Goal: Task Accomplishment & Management: Complete application form

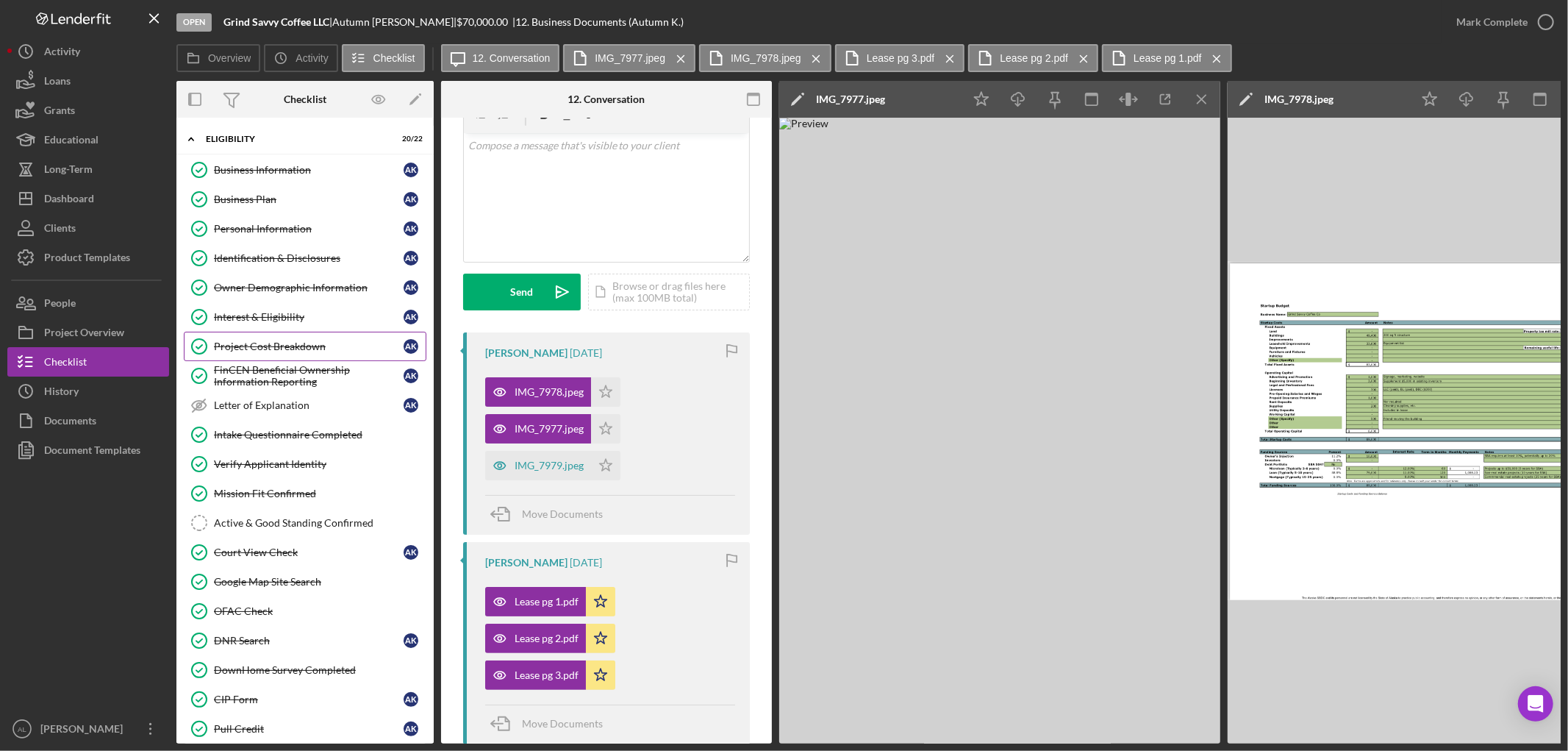
click at [325, 348] on div "Project Cost Breakdown" at bounding box center [309, 346] width 190 height 12
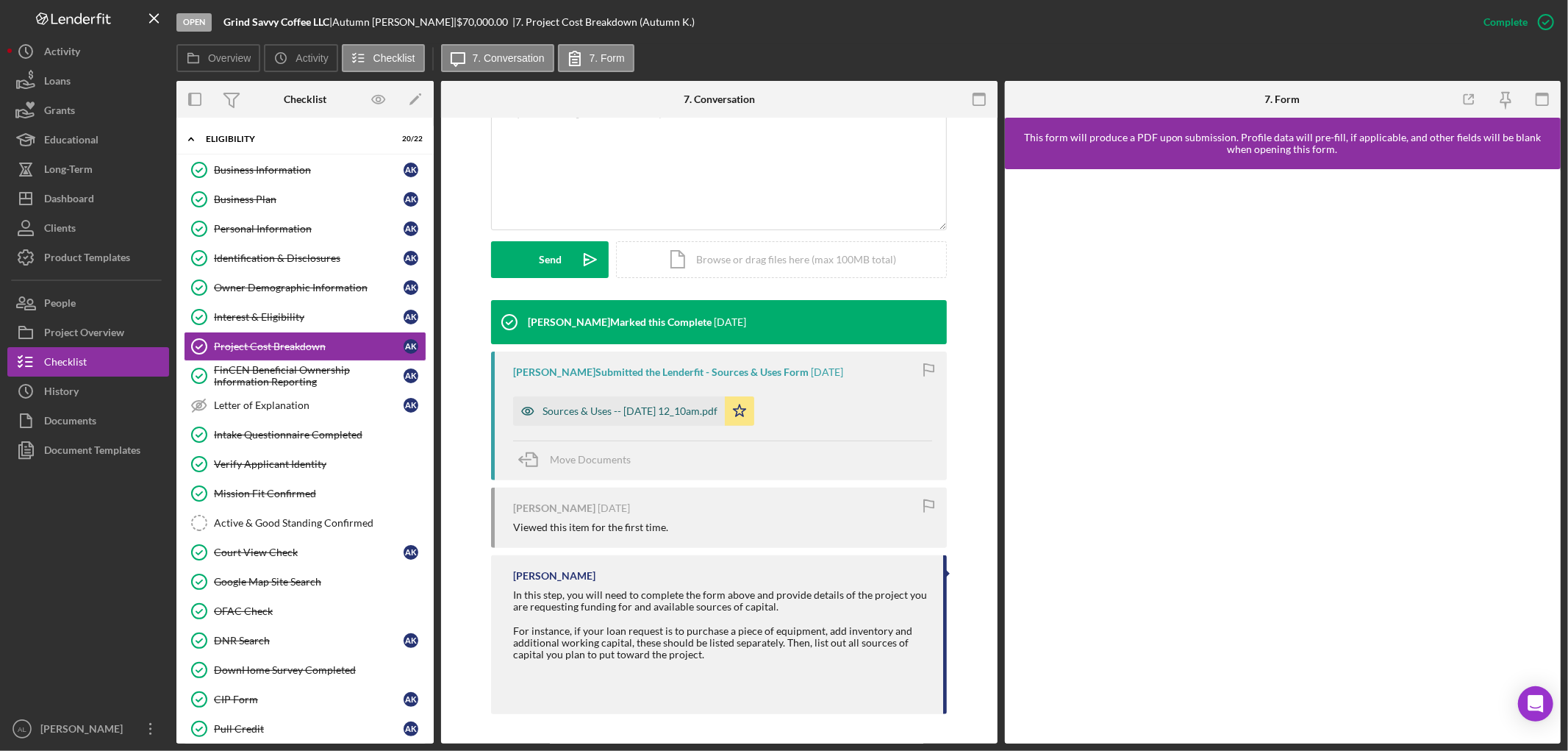
click at [607, 412] on div "Sources & Uses -- 2025-08-07 12_10am.pdf" at bounding box center [629, 410] width 175 height 12
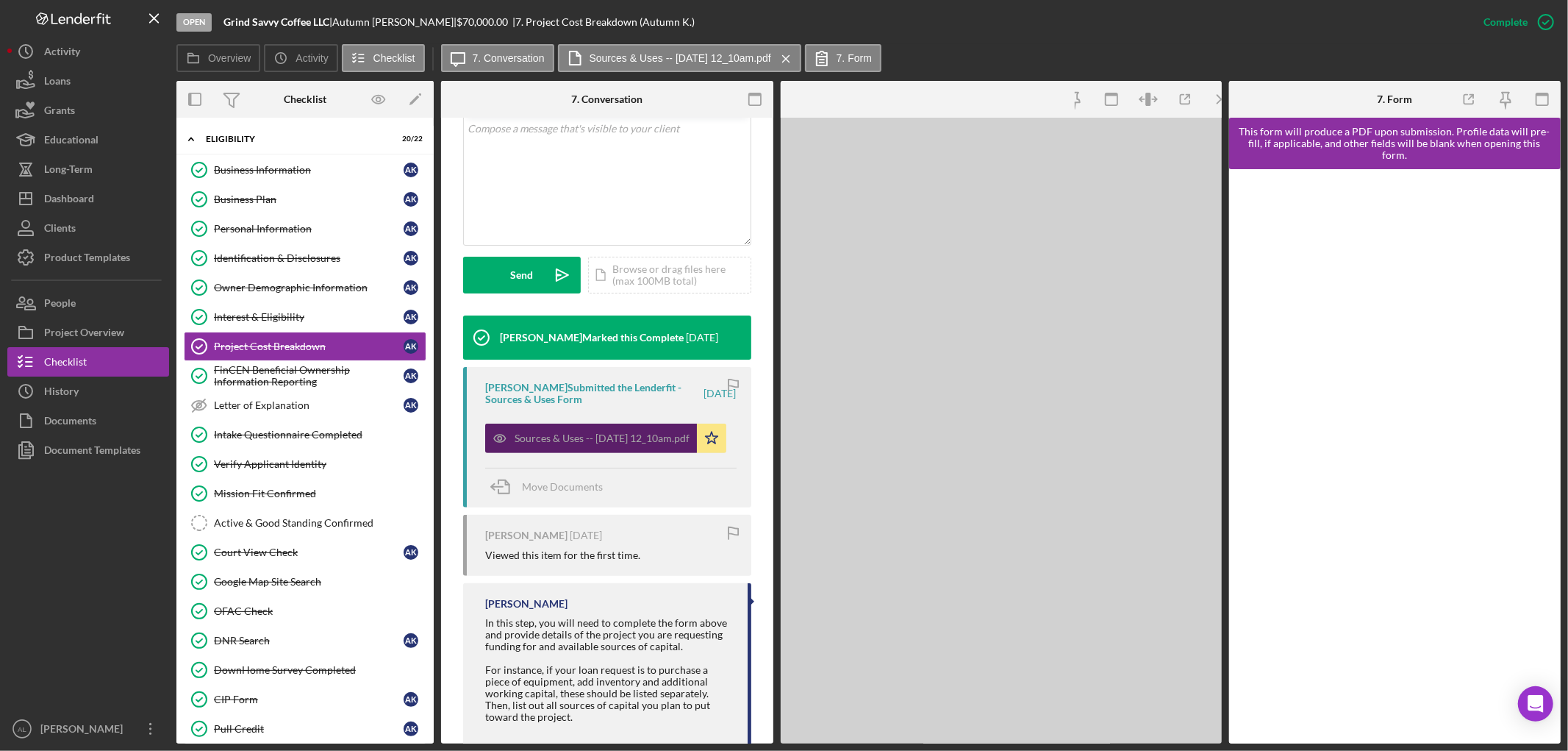
scroll to position [325, 0]
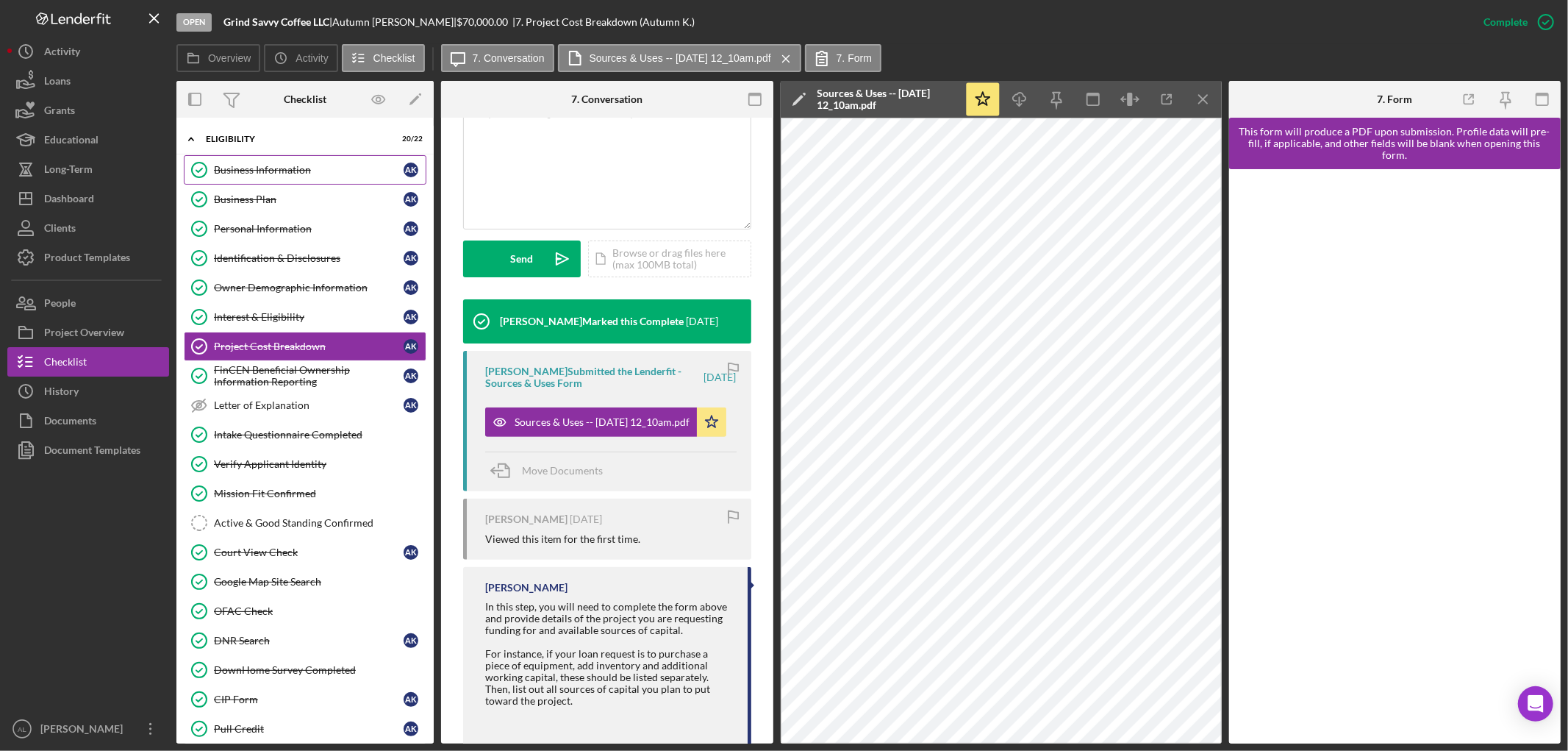
click at [344, 184] on link "Business Information Business Information A K" at bounding box center [305, 169] width 243 height 29
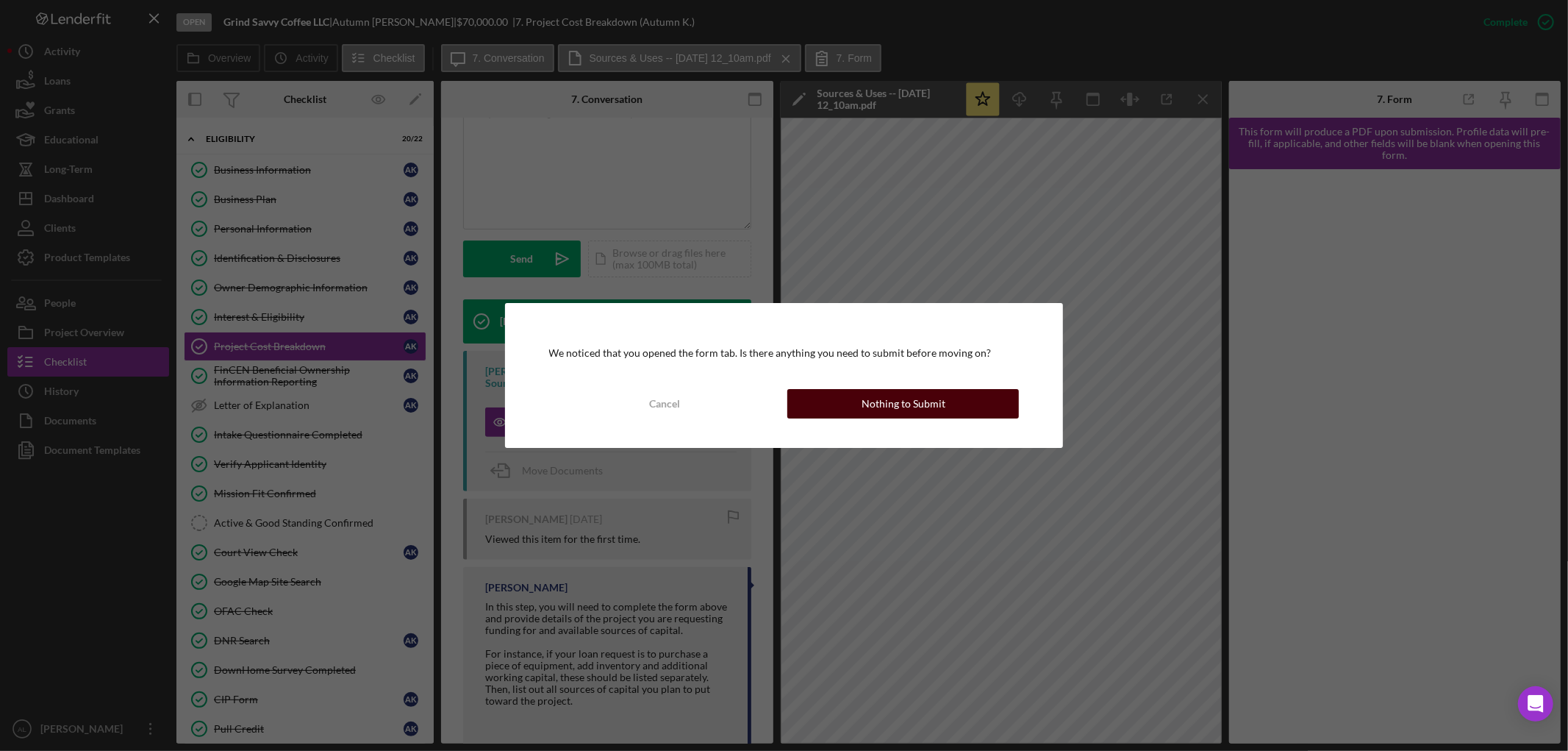
click at [982, 407] on button "Nothing to Submit" at bounding box center [903, 404] width 232 height 29
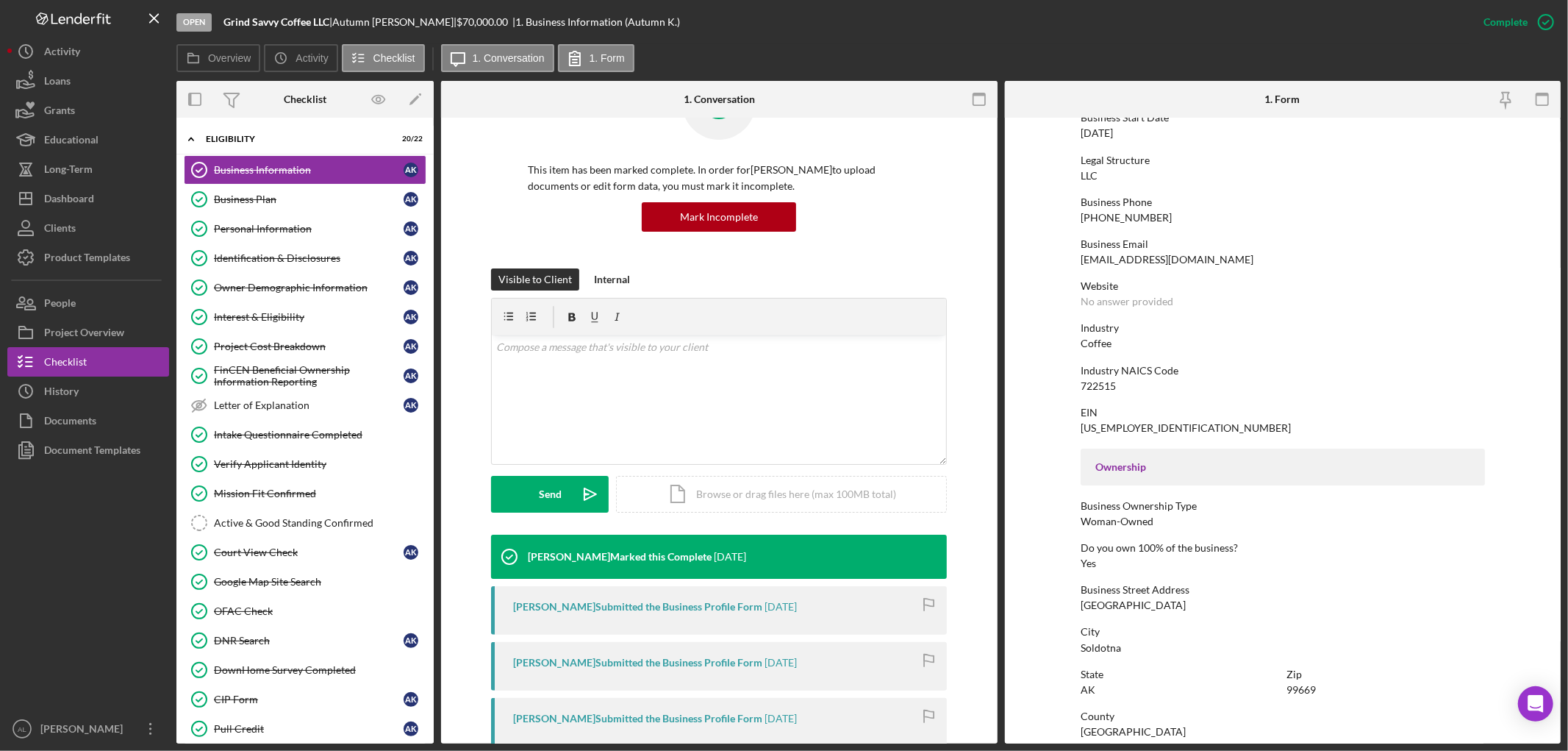
scroll to position [326, 0]
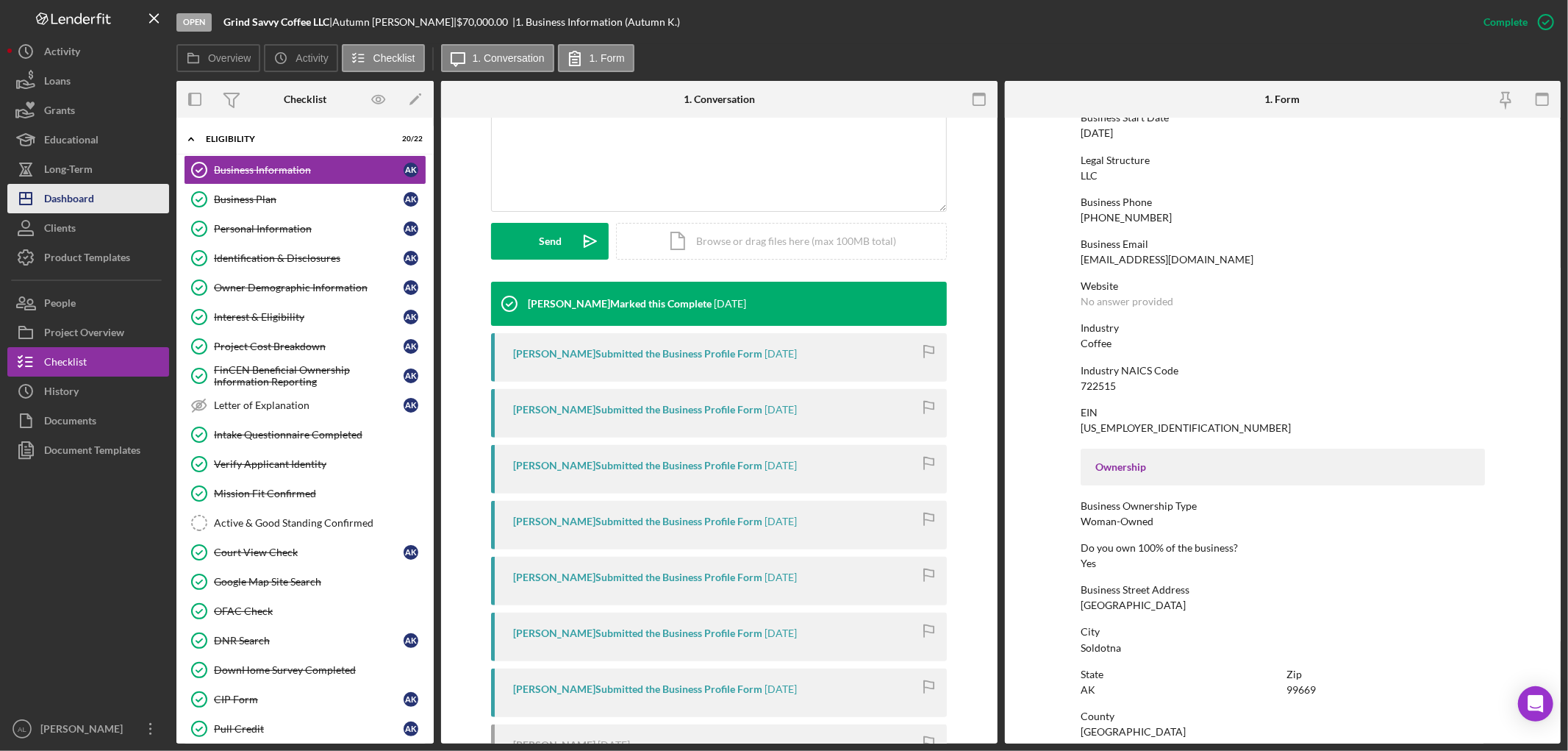
click at [119, 206] on button "Icon/Dashboard Dashboard" at bounding box center [88, 199] width 162 height 29
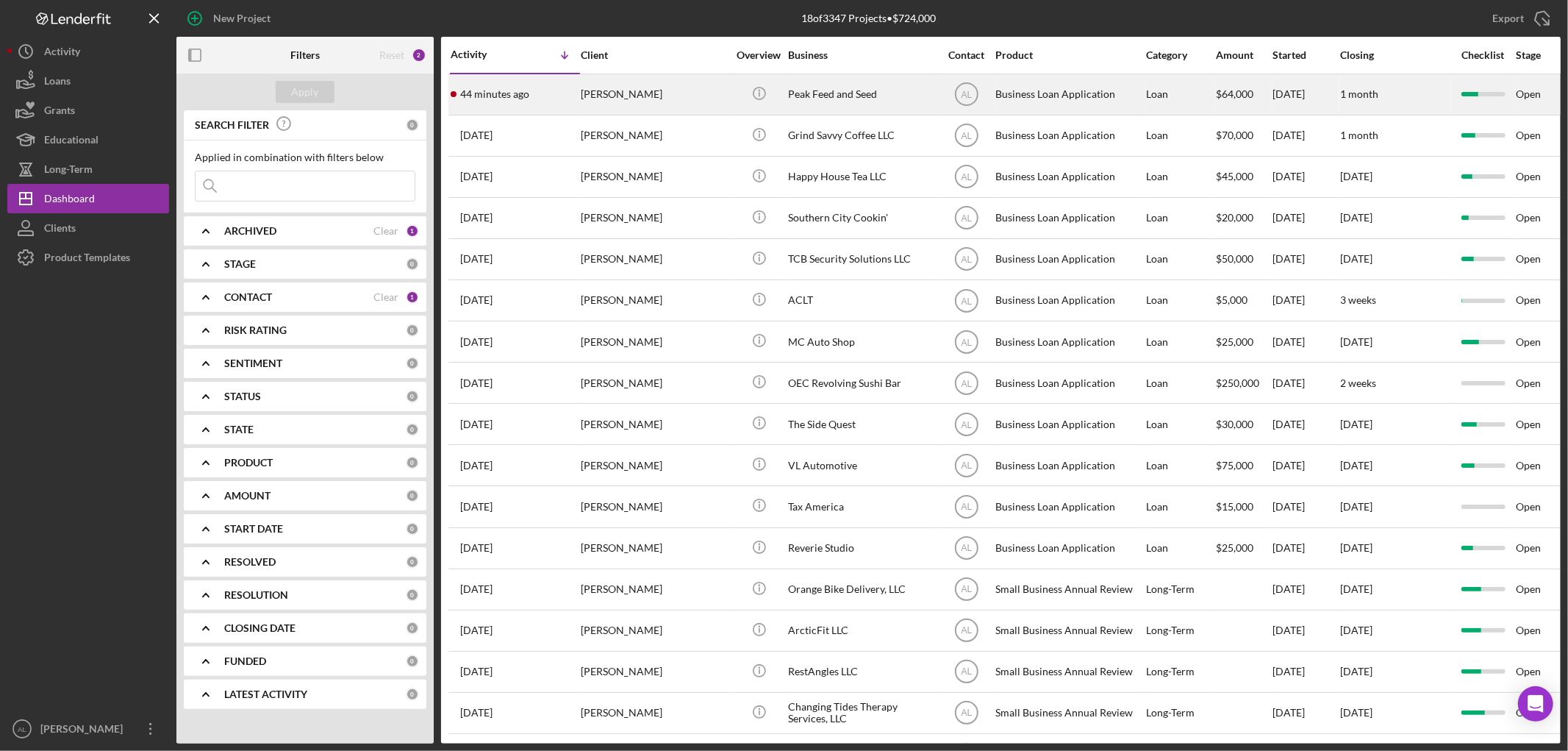
click at [615, 101] on div "Rachel Schoonover" at bounding box center [654, 94] width 147 height 39
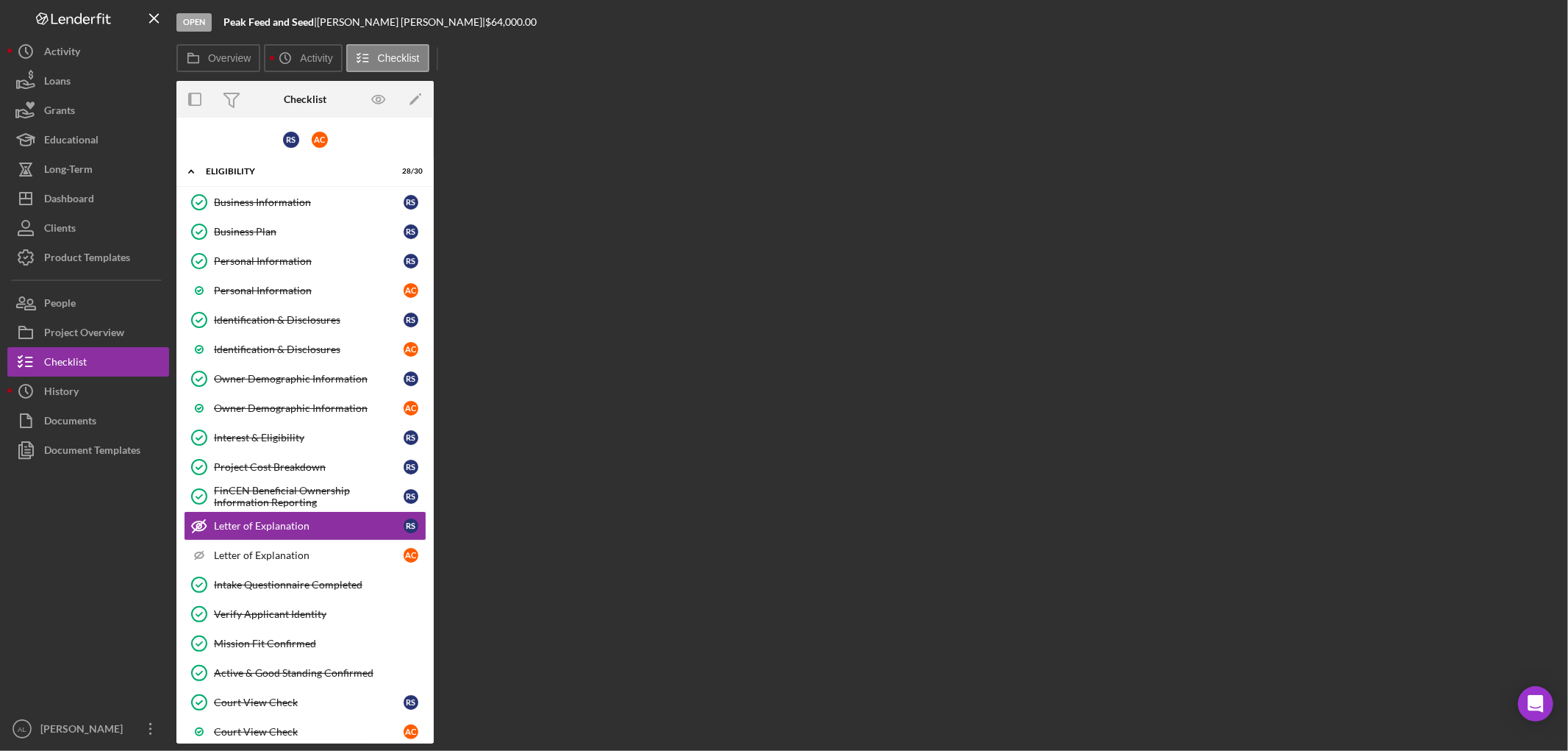
scroll to position [95, 0]
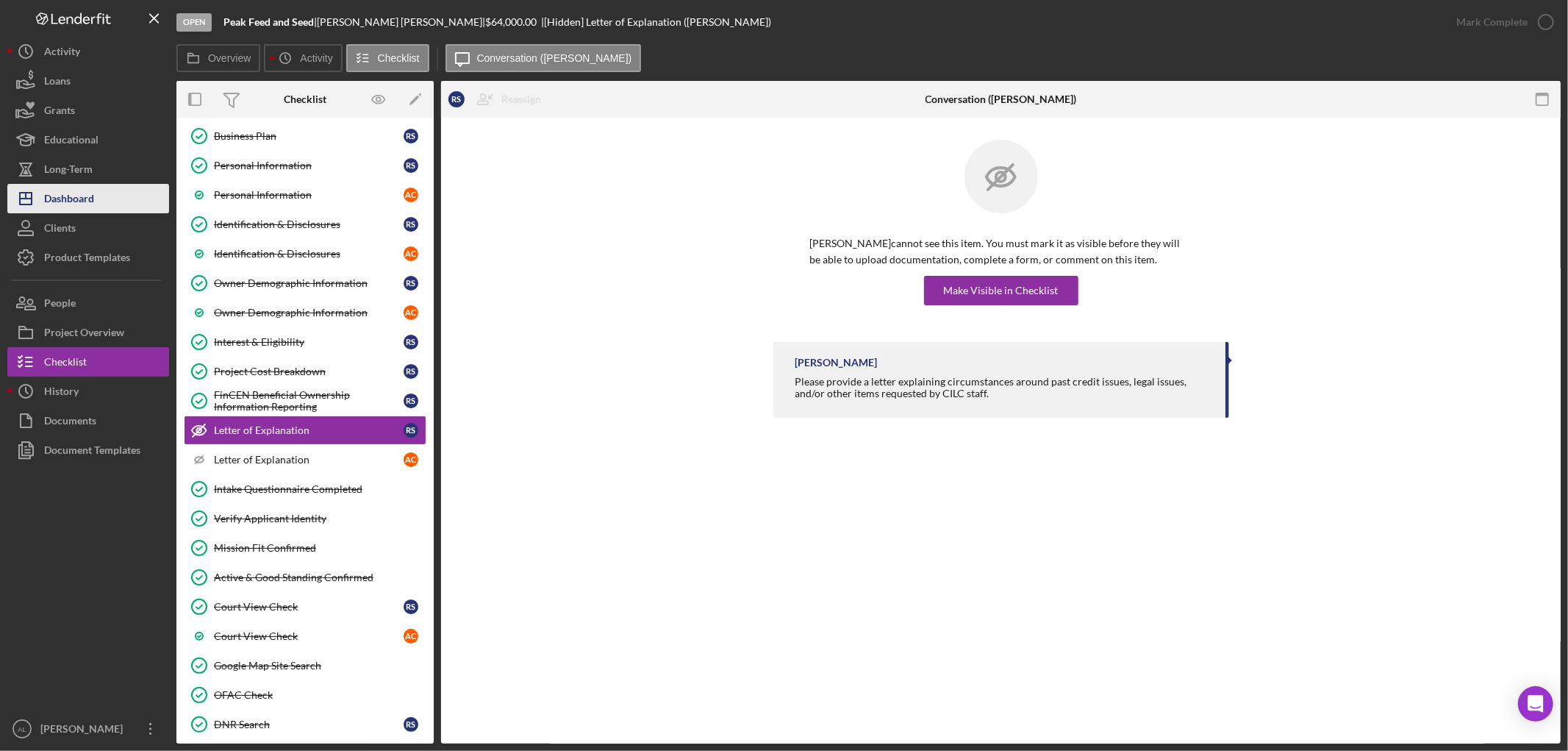
click at [118, 196] on button "Icon/Dashboard Dashboard" at bounding box center [88, 199] width 162 height 29
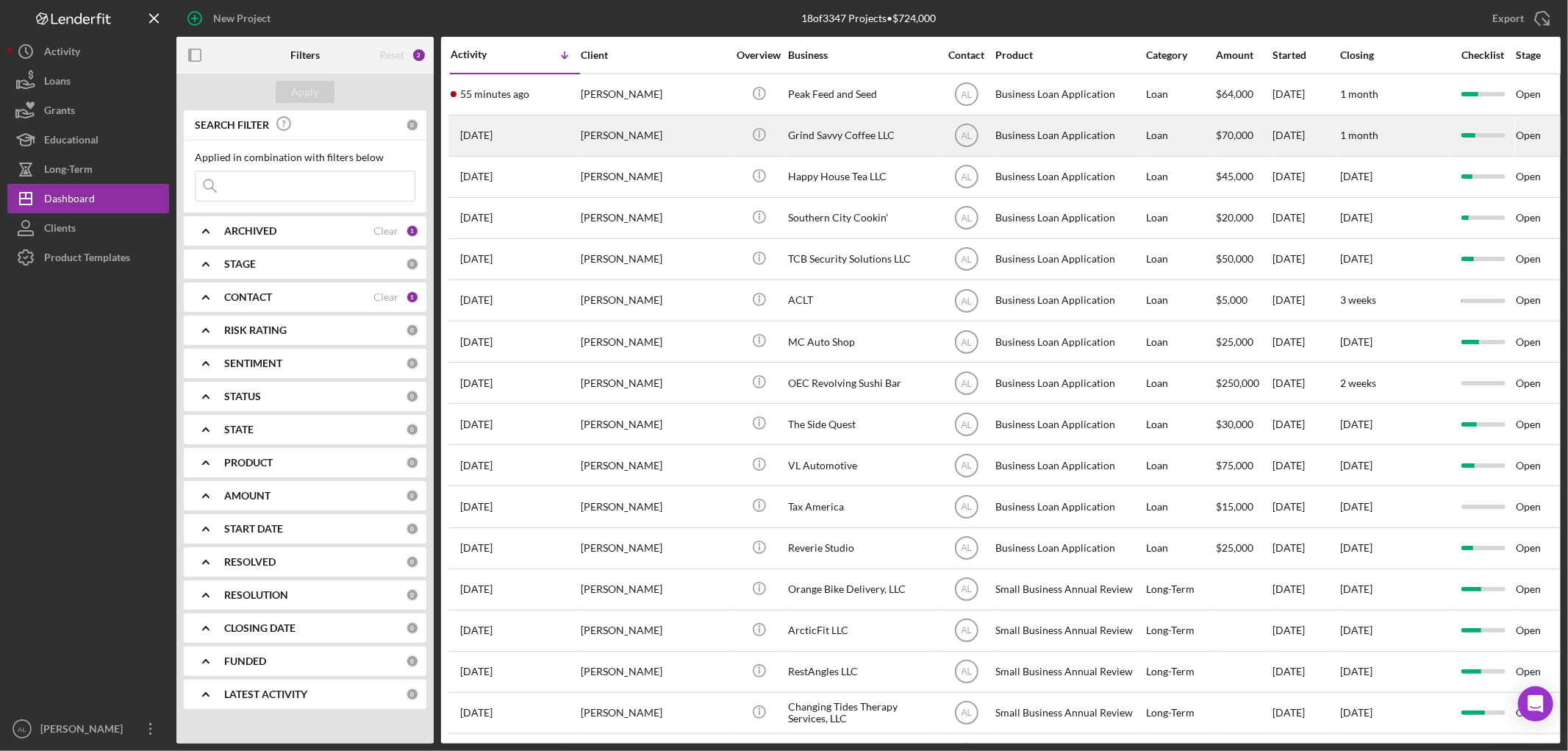
click at [654, 140] on div "[PERSON_NAME]" at bounding box center [654, 136] width 147 height 39
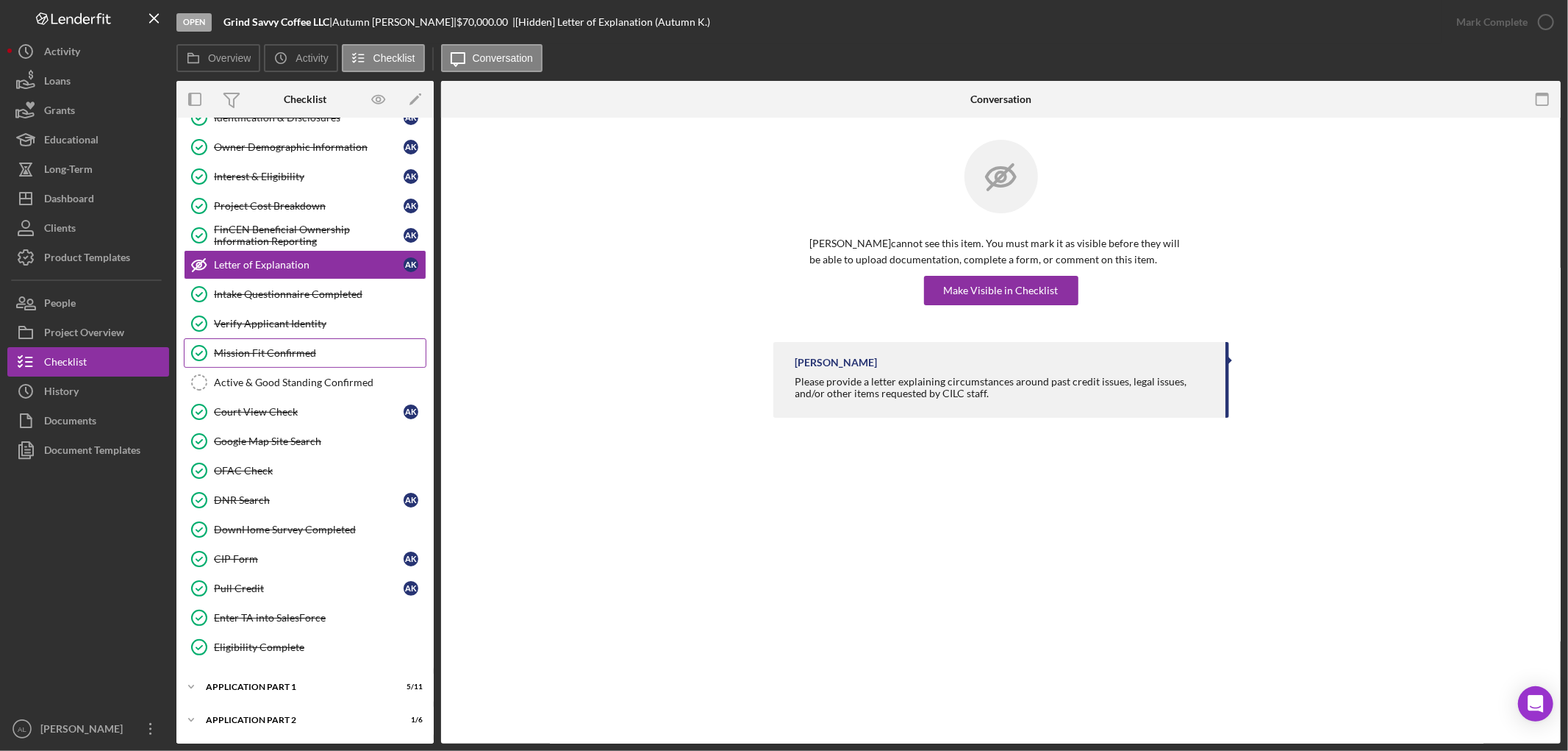
scroll to position [275, 0]
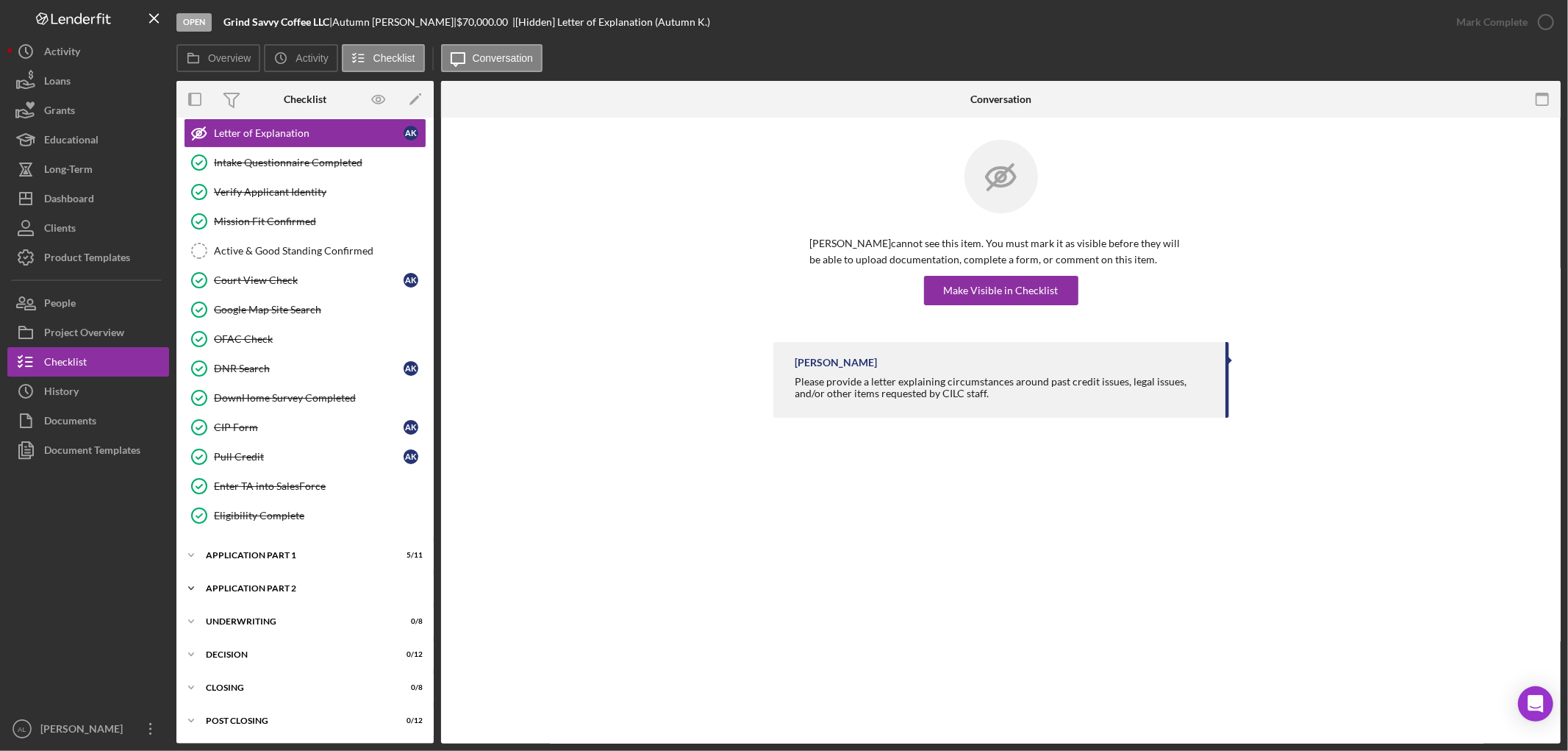
click at [296, 587] on div "Application Part 2" at bounding box center [310, 588] width 210 height 9
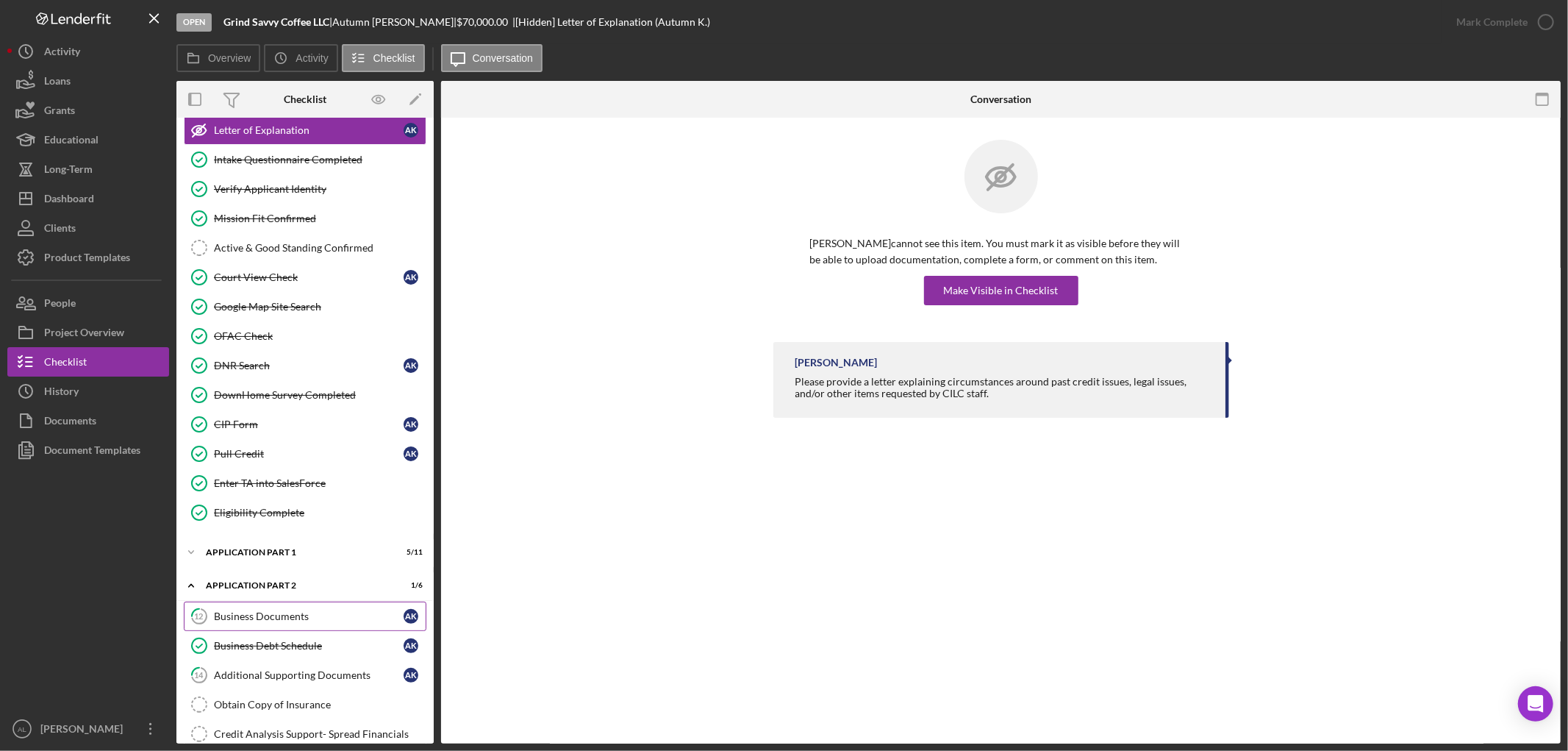
click at [336, 607] on link "12 Business Documents A K" at bounding box center [305, 616] width 243 height 29
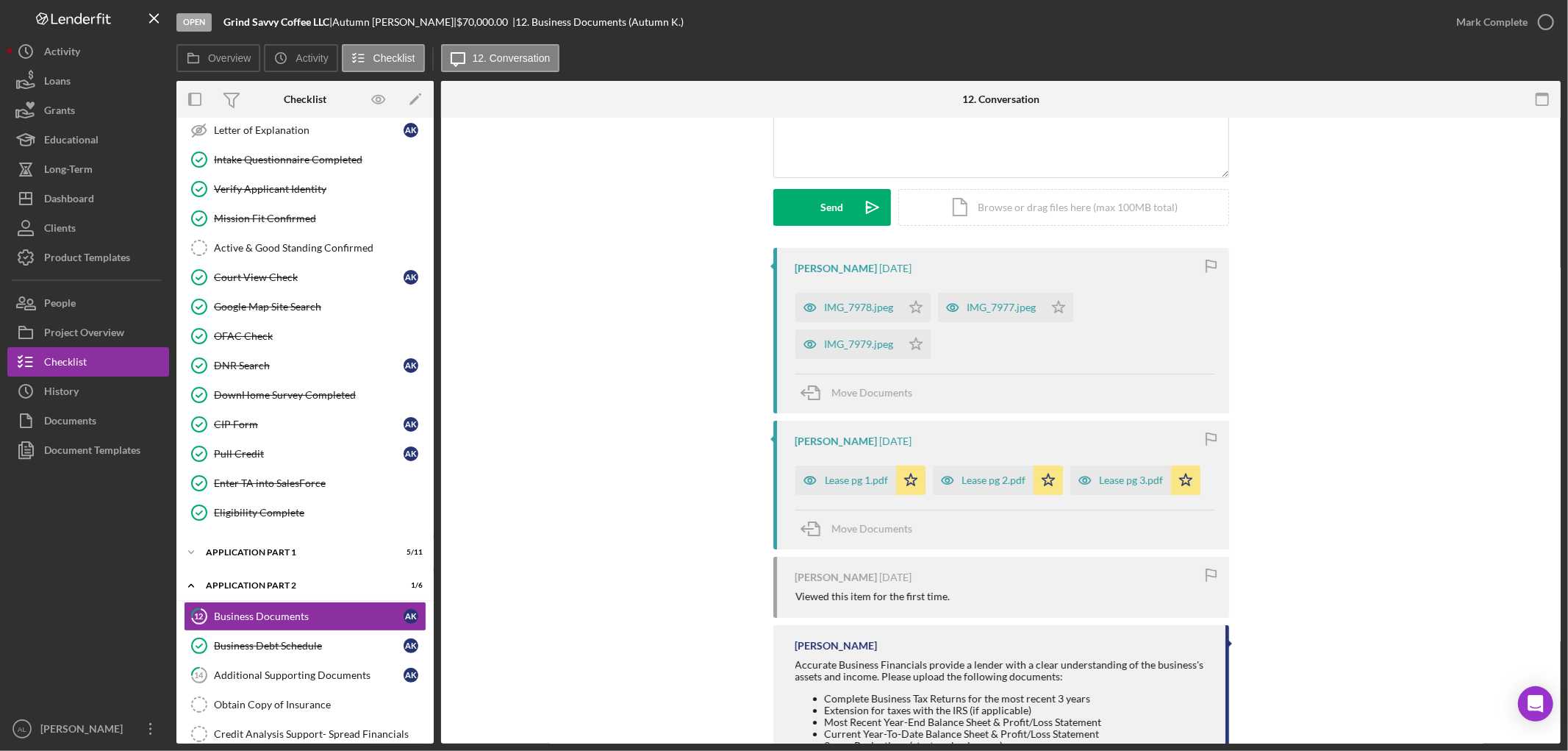
scroll to position [285, 0]
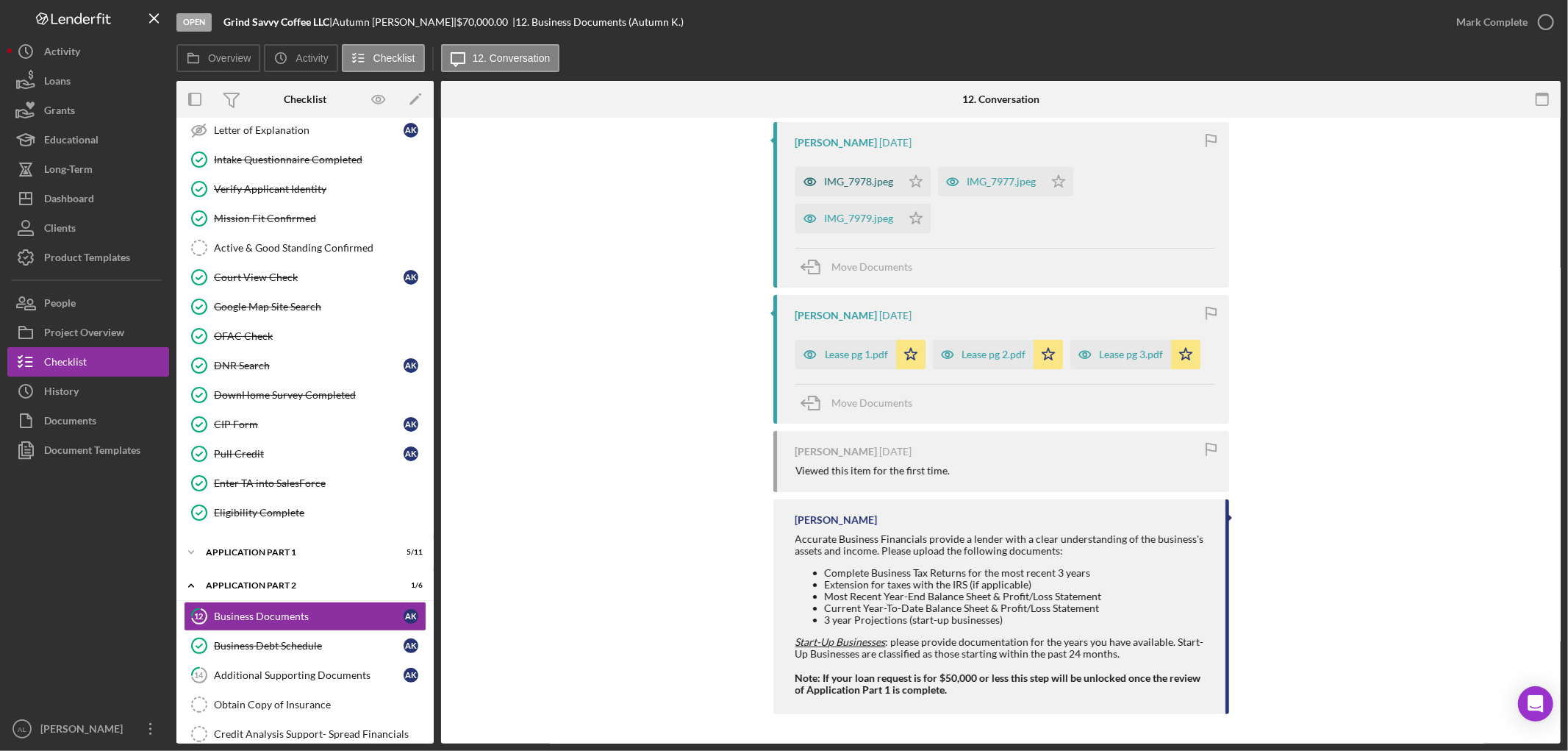
click at [855, 184] on div "IMG_7978.jpeg" at bounding box center [859, 181] width 69 height 12
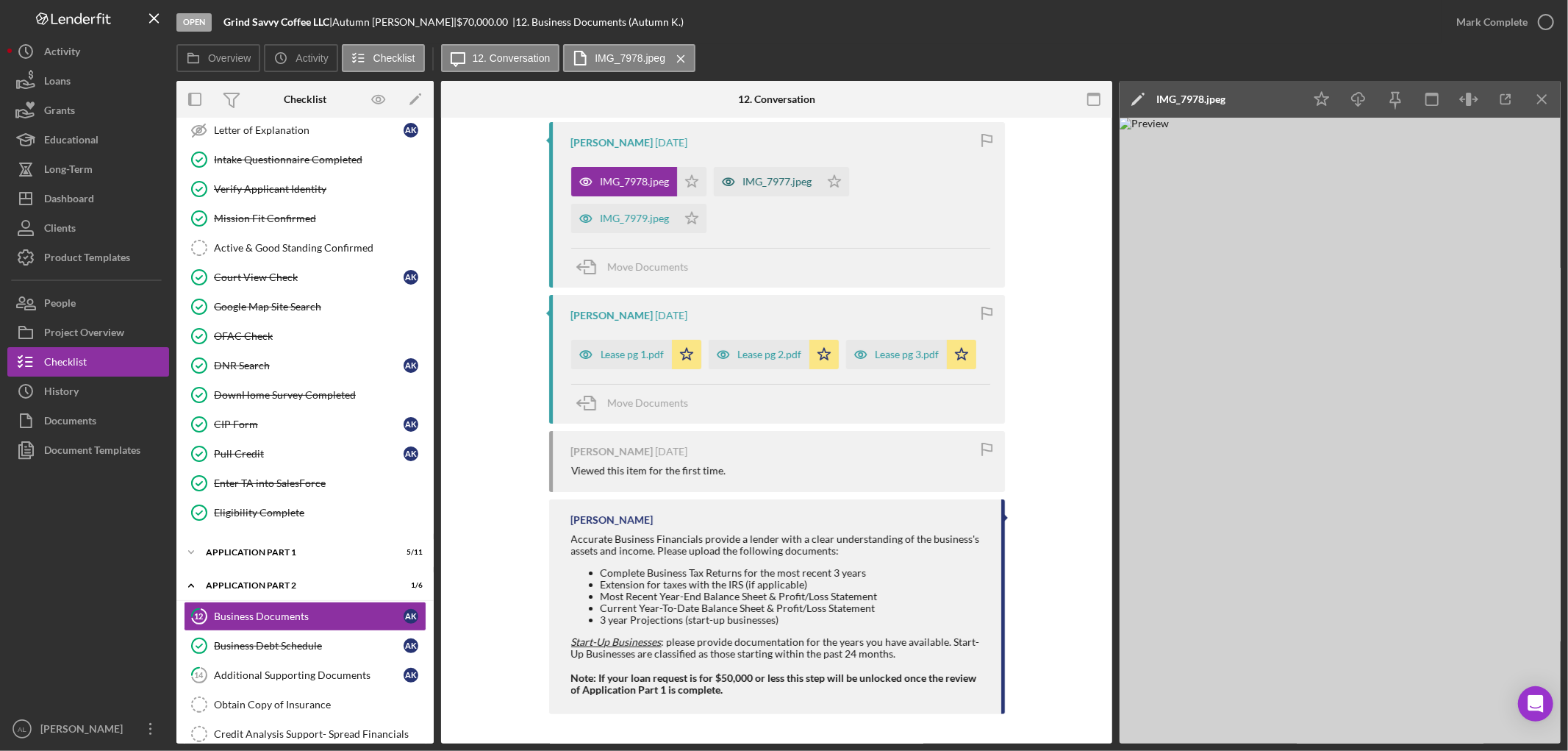
click at [767, 181] on div "IMG_7977.jpeg" at bounding box center [777, 181] width 69 height 12
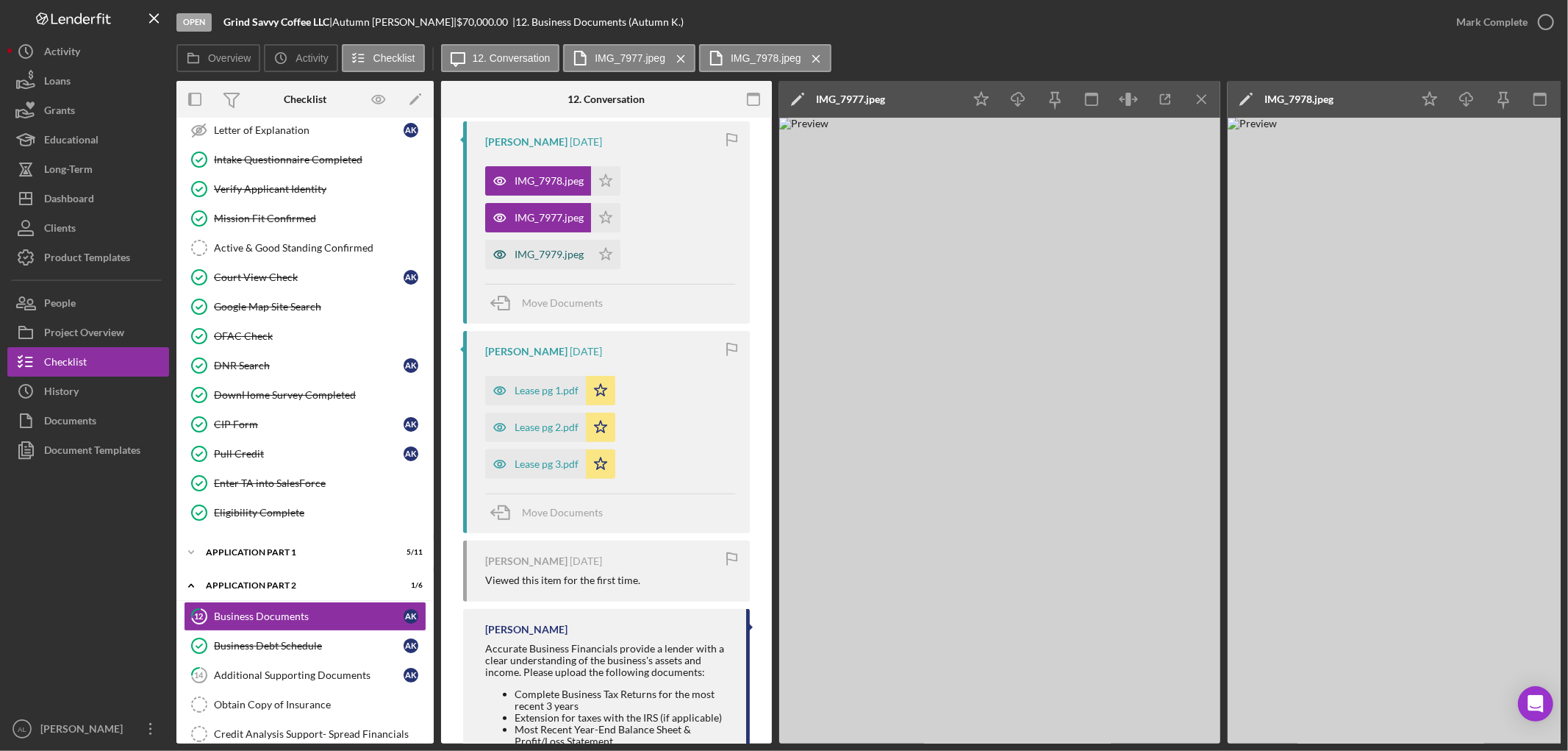
click at [535, 252] on div "IMG_7979.jpeg" at bounding box center [549, 254] width 69 height 12
click at [289, 680] on div "Additional Supporting Documents" at bounding box center [309, 674] width 190 height 12
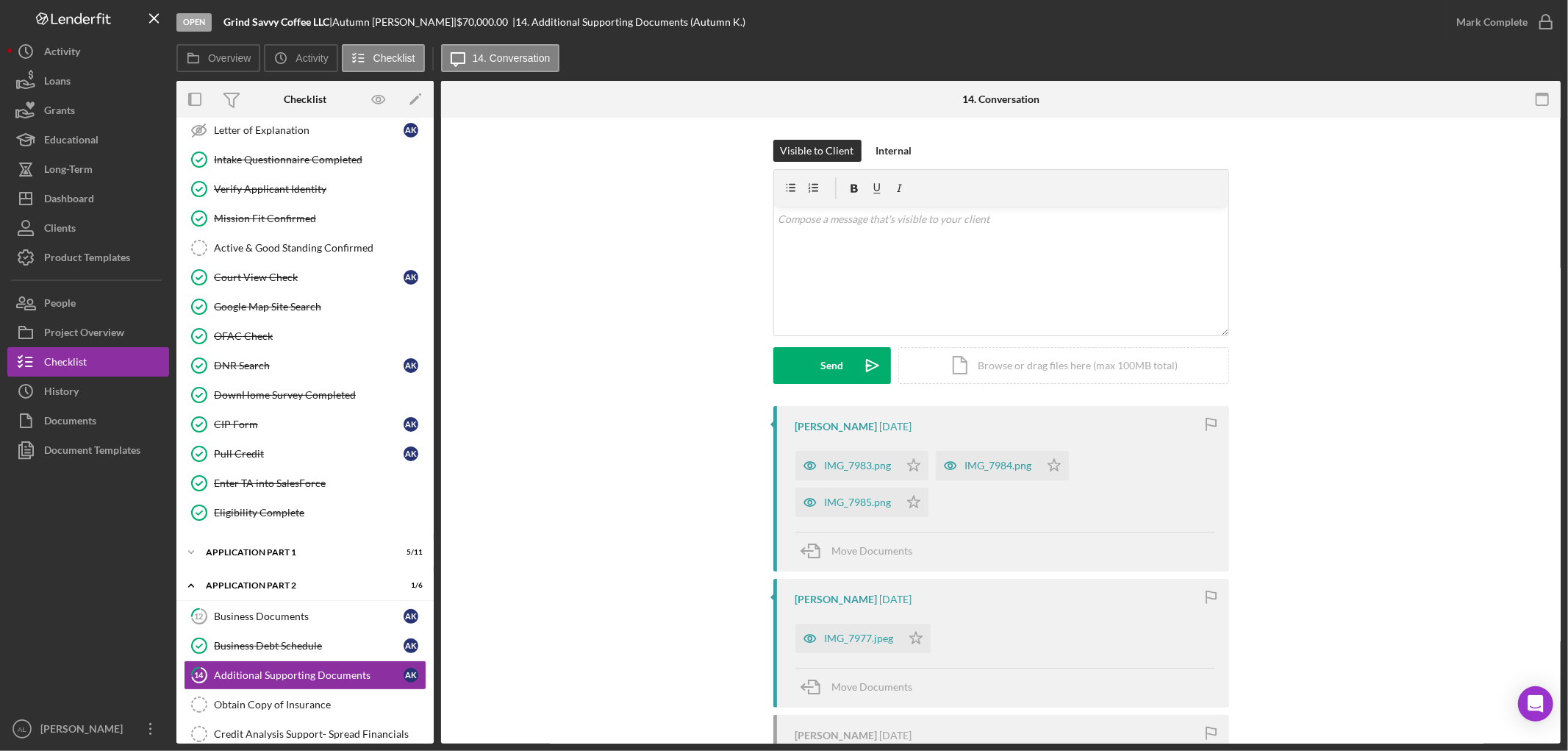
click at [853, 463] on div "IMG_7983.png" at bounding box center [858, 465] width 67 height 12
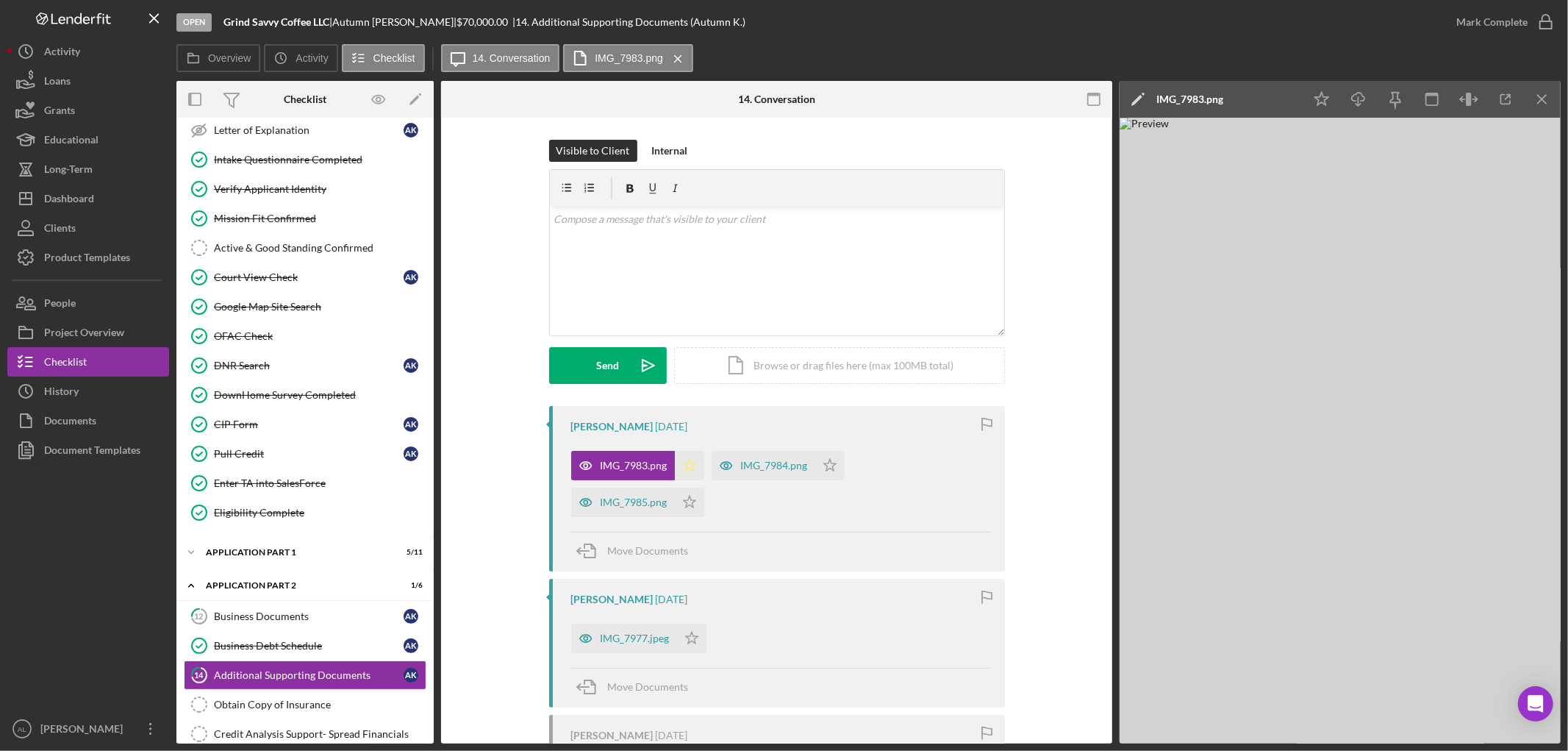
click at [683, 469] on polygon "button" at bounding box center [690, 464] width 13 height 12
click at [752, 463] on div "IMG_7984.png" at bounding box center [774, 465] width 67 height 12
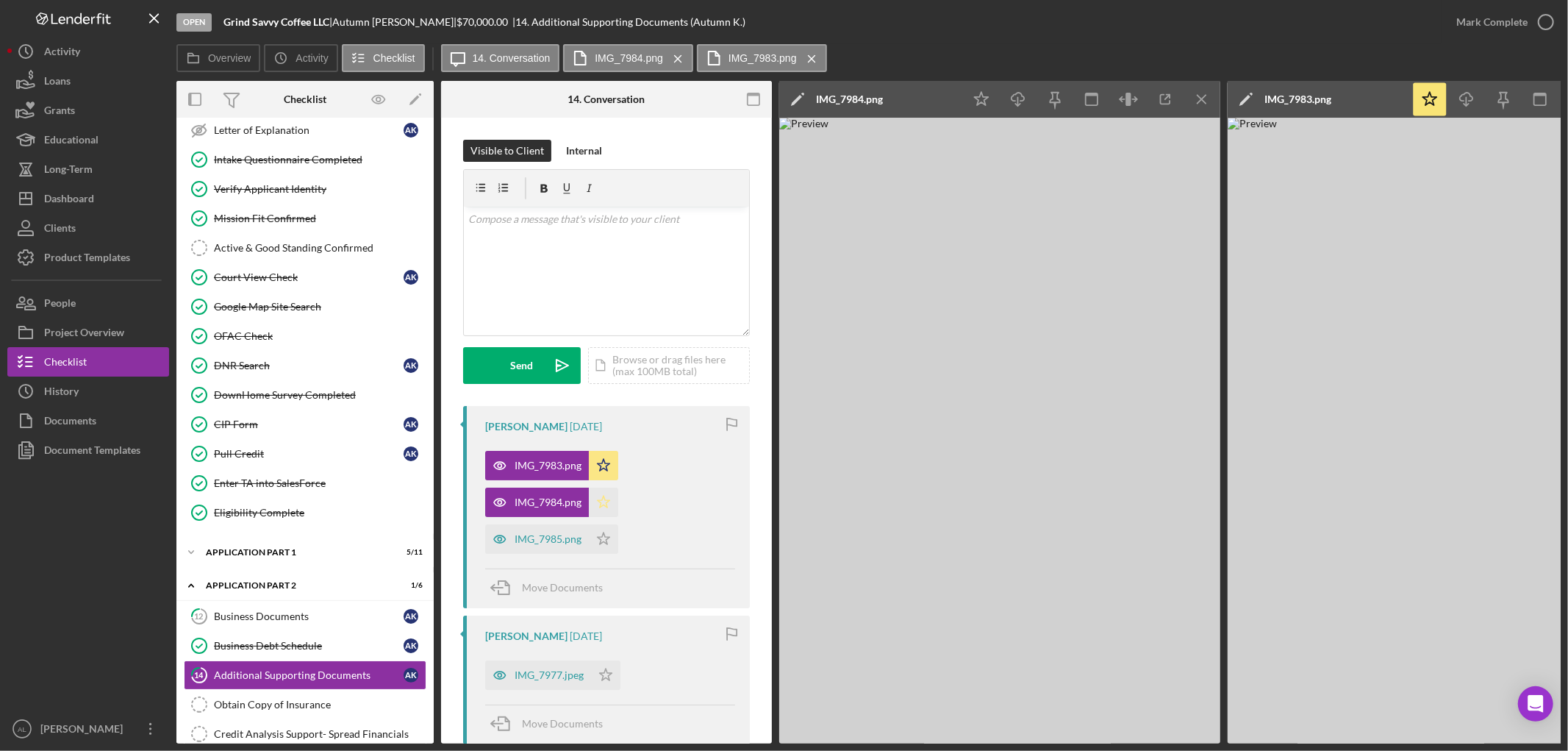
click at [596, 505] on icon "Icon/Star" at bounding box center [604, 502] width 29 height 29
click at [539, 534] on div "IMG_7985.png" at bounding box center [548, 539] width 67 height 12
click at [597, 535] on icon "Icon/Star" at bounding box center [604, 539] width 29 height 29
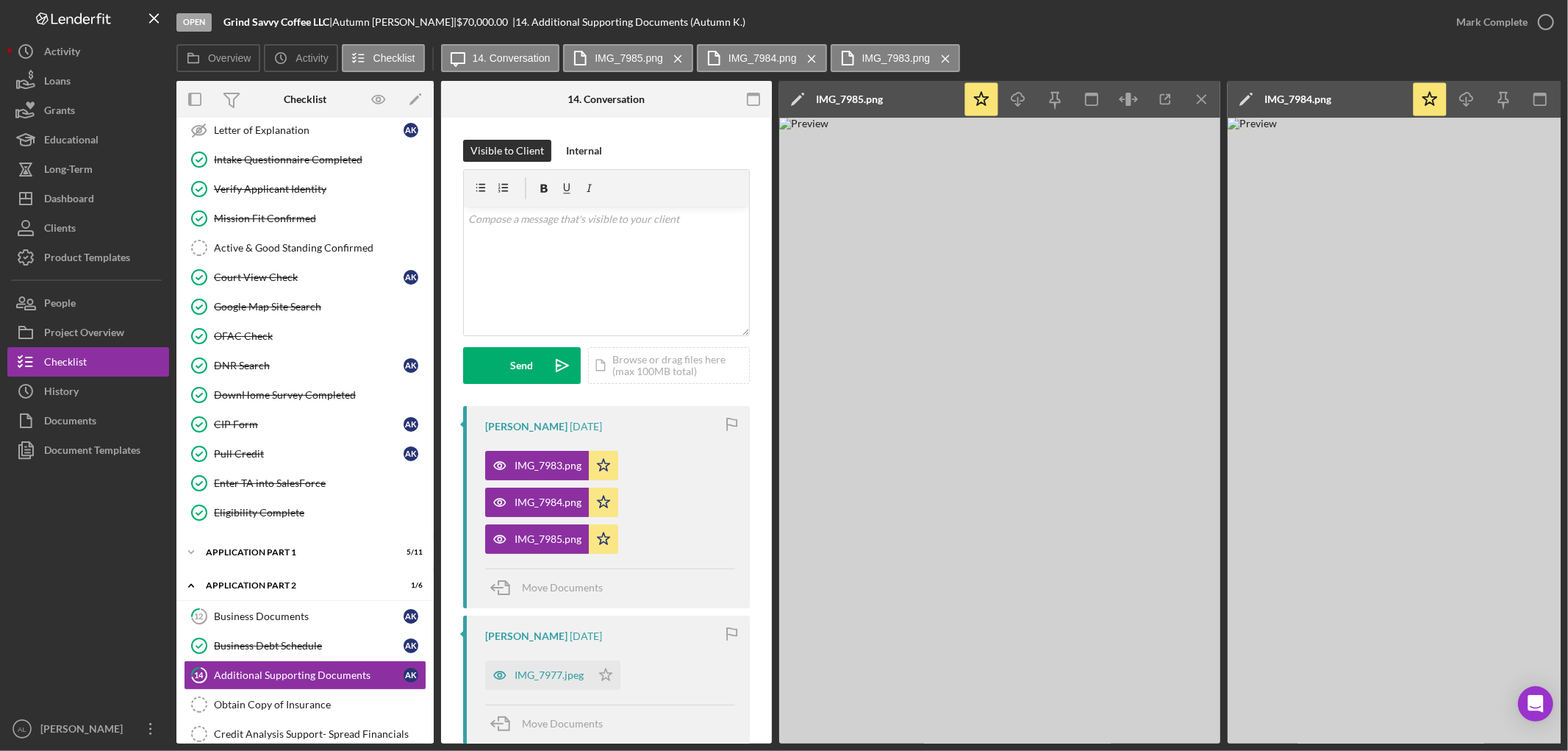
scroll to position [278, 0]
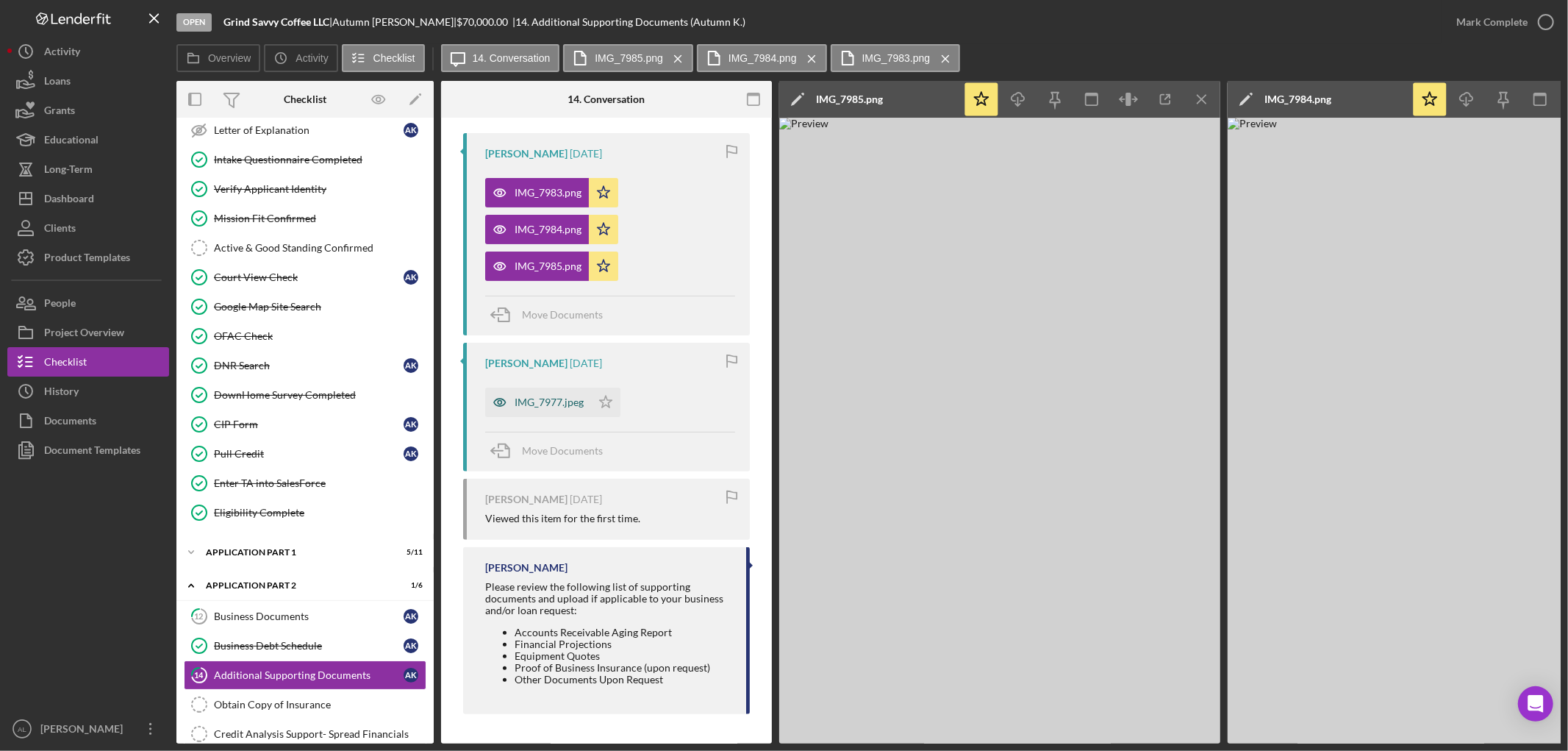
click at [542, 397] on div "IMG_7977.jpeg" at bounding box center [549, 402] width 69 height 12
click at [601, 403] on icon "Icon/Star" at bounding box center [605, 402] width 29 height 29
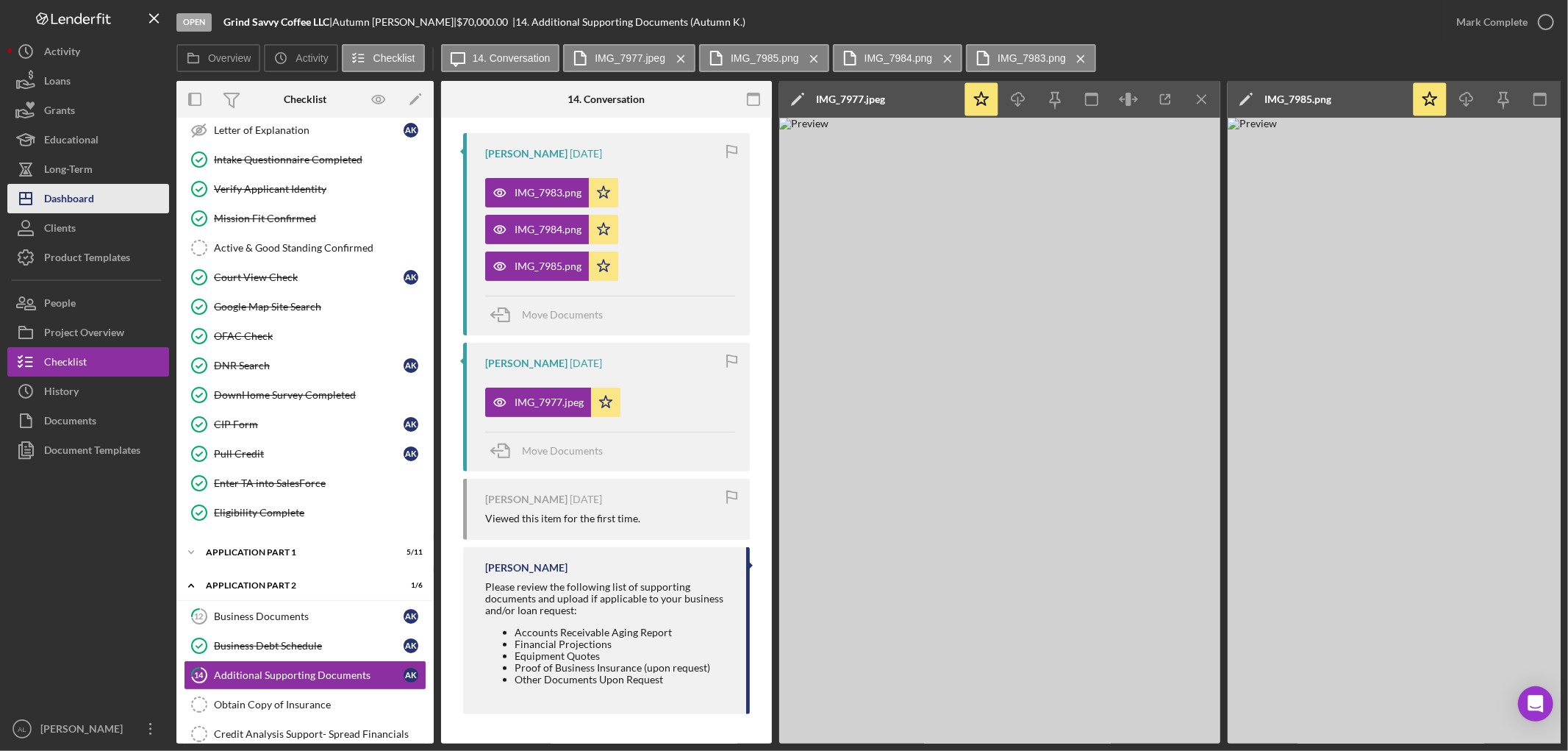
click at [99, 209] on button "Icon/Dashboard Dashboard" at bounding box center [88, 199] width 162 height 29
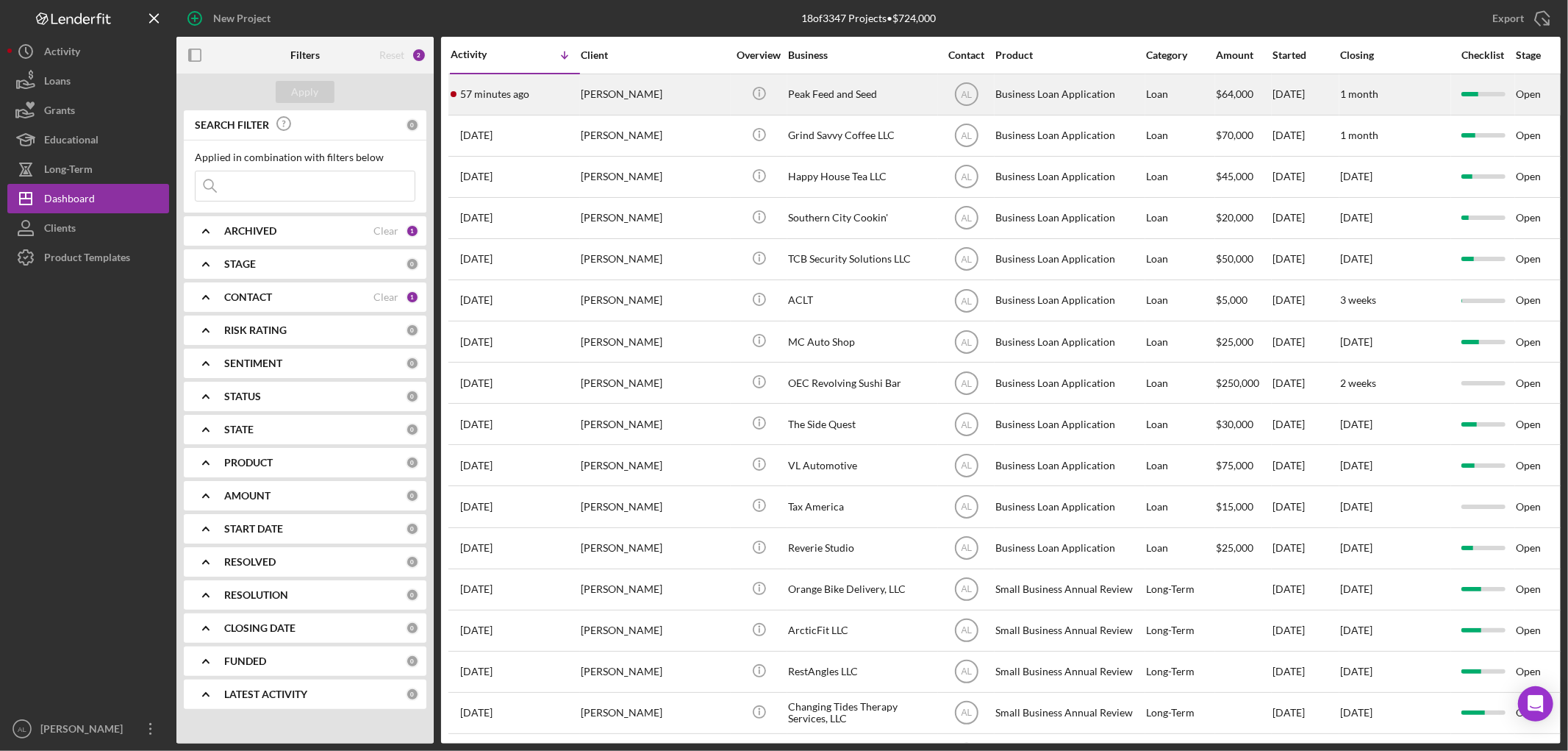
click at [593, 99] on div "Rachel Schoonover" at bounding box center [654, 94] width 147 height 39
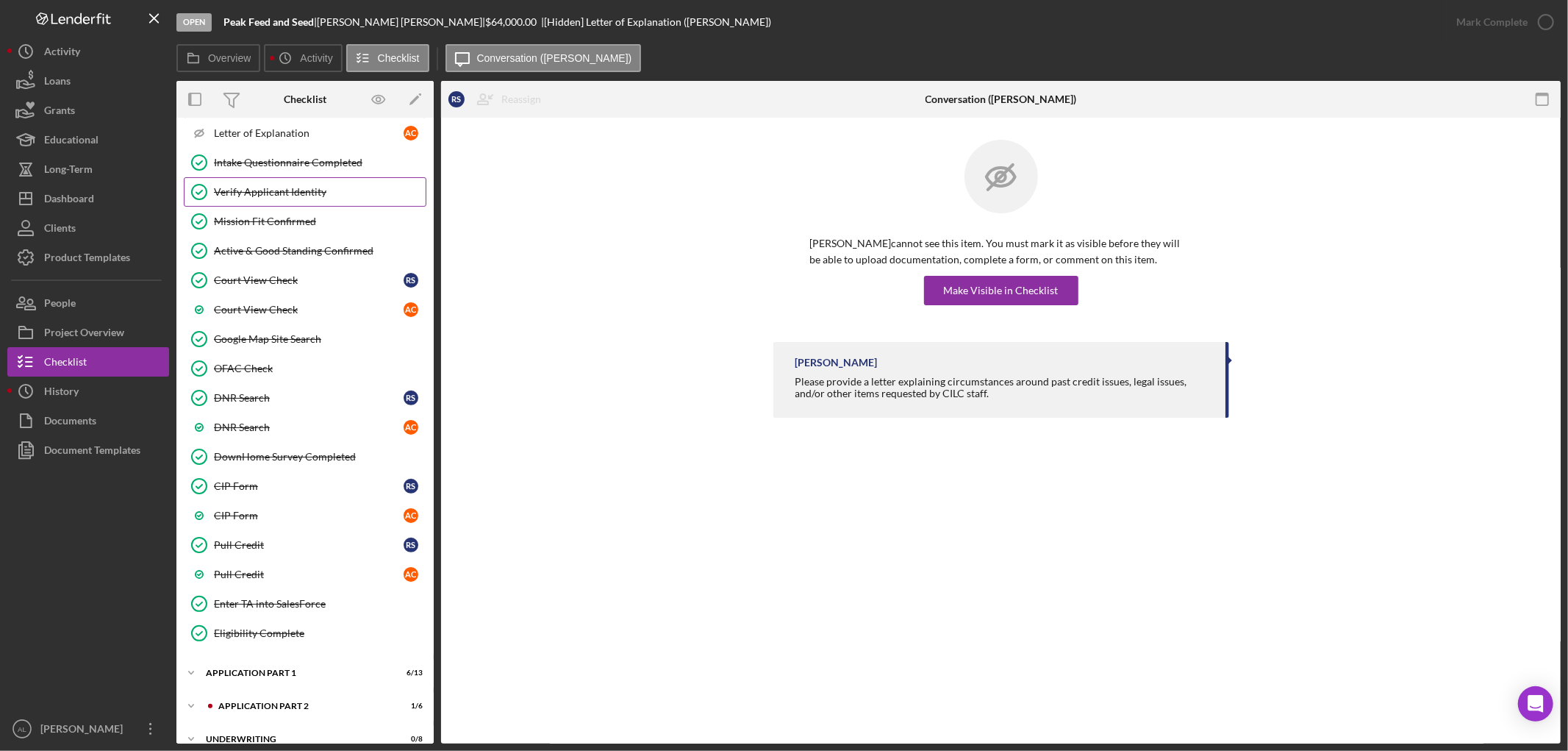
scroll to position [542, 0]
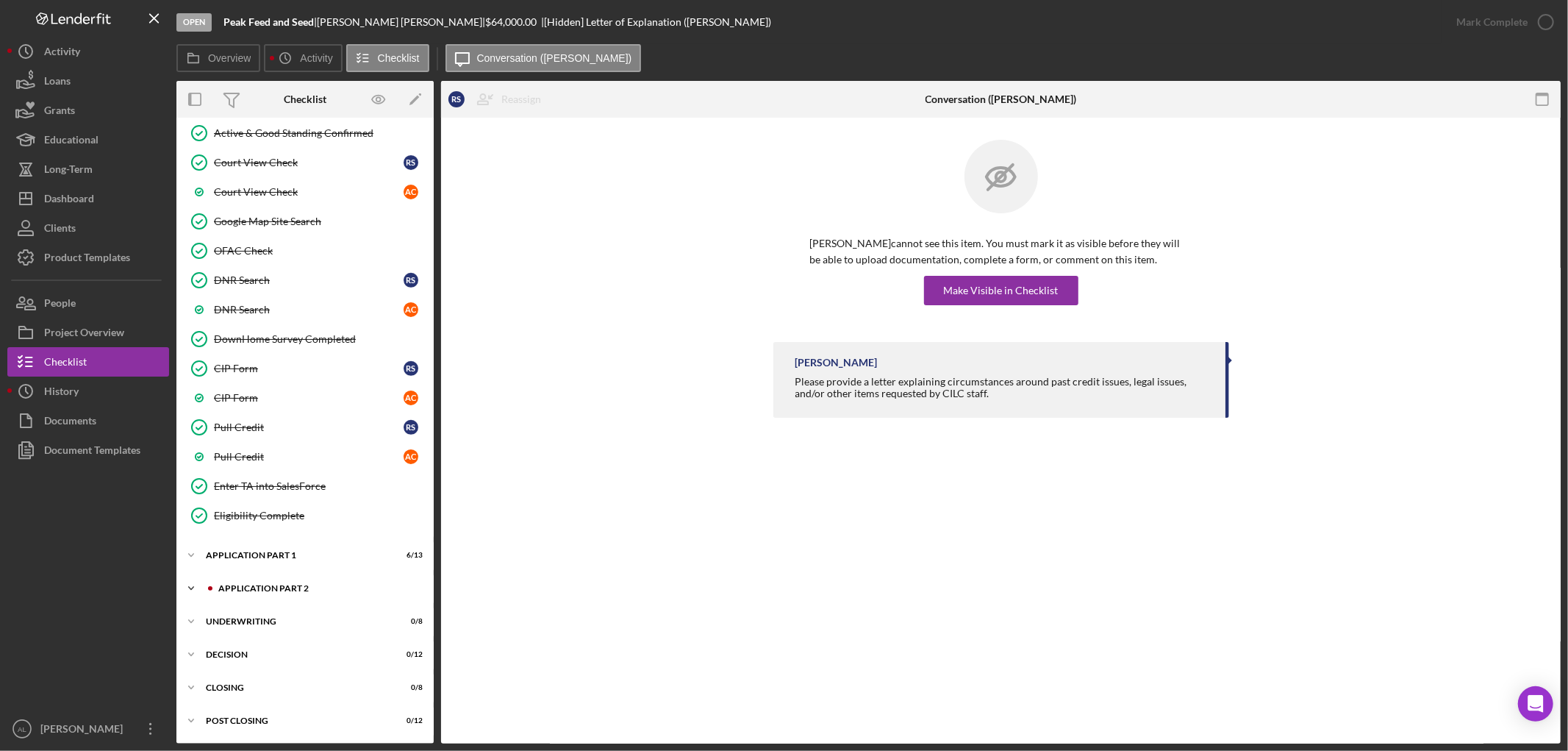
click at [296, 579] on div "Icon/Expander Application Part 2 1 / 6" at bounding box center [305, 588] width 257 height 29
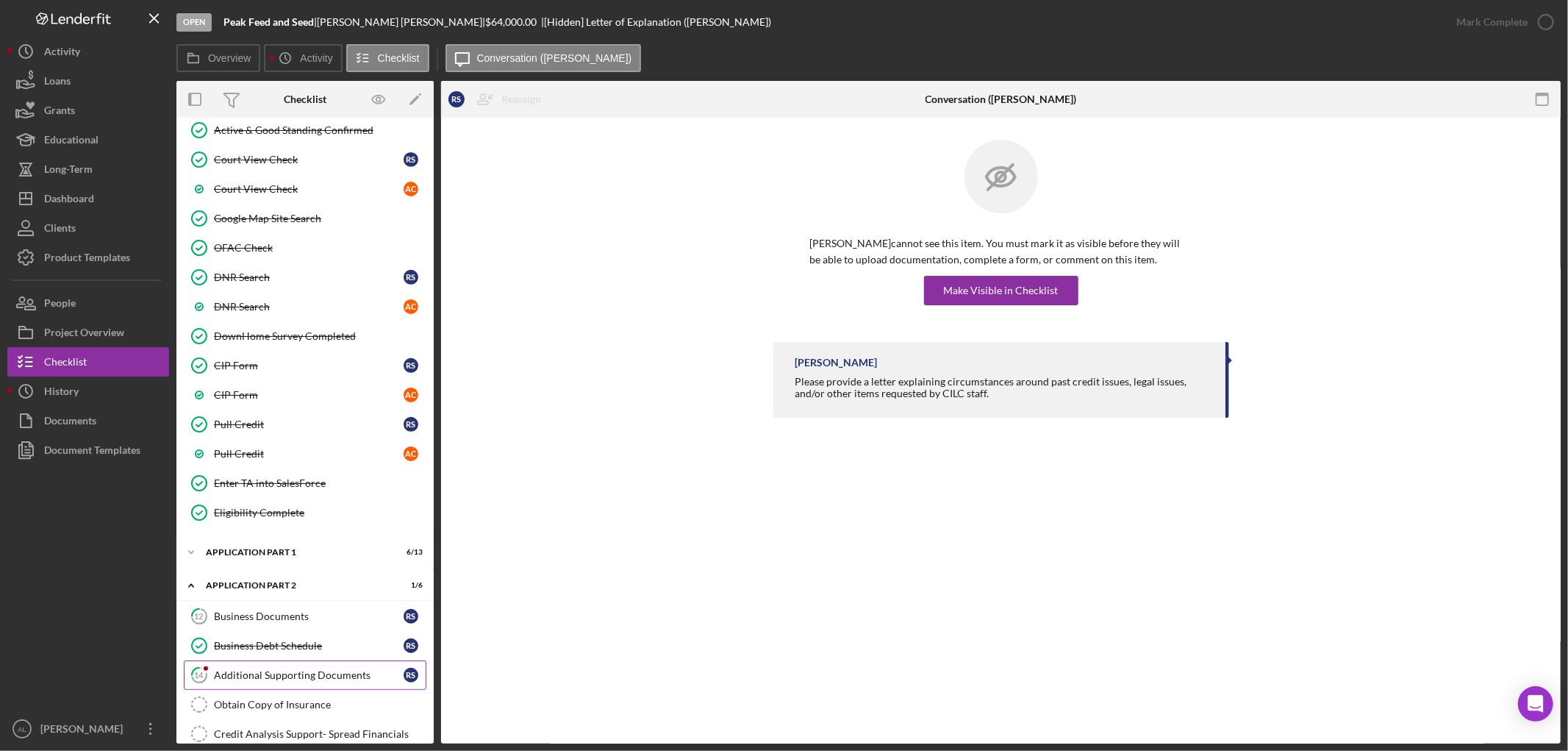
click at [268, 685] on link "14 Additional Supporting Documents R S" at bounding box center [305, 675] width 243 height 29
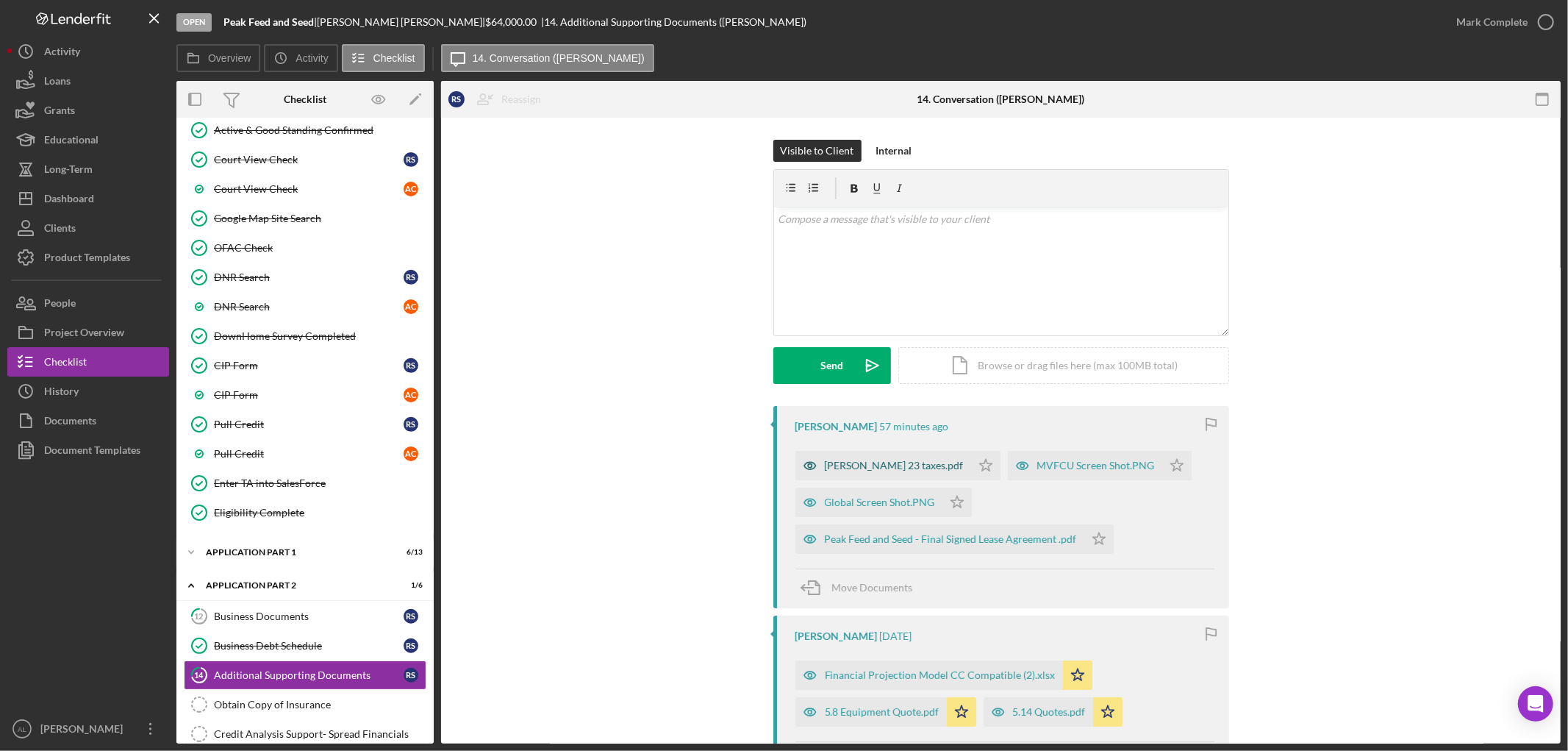
click at [855, 461] on div "Adam 23 taxes.pdf" at bounding box center [895, 465] width 139 height 12
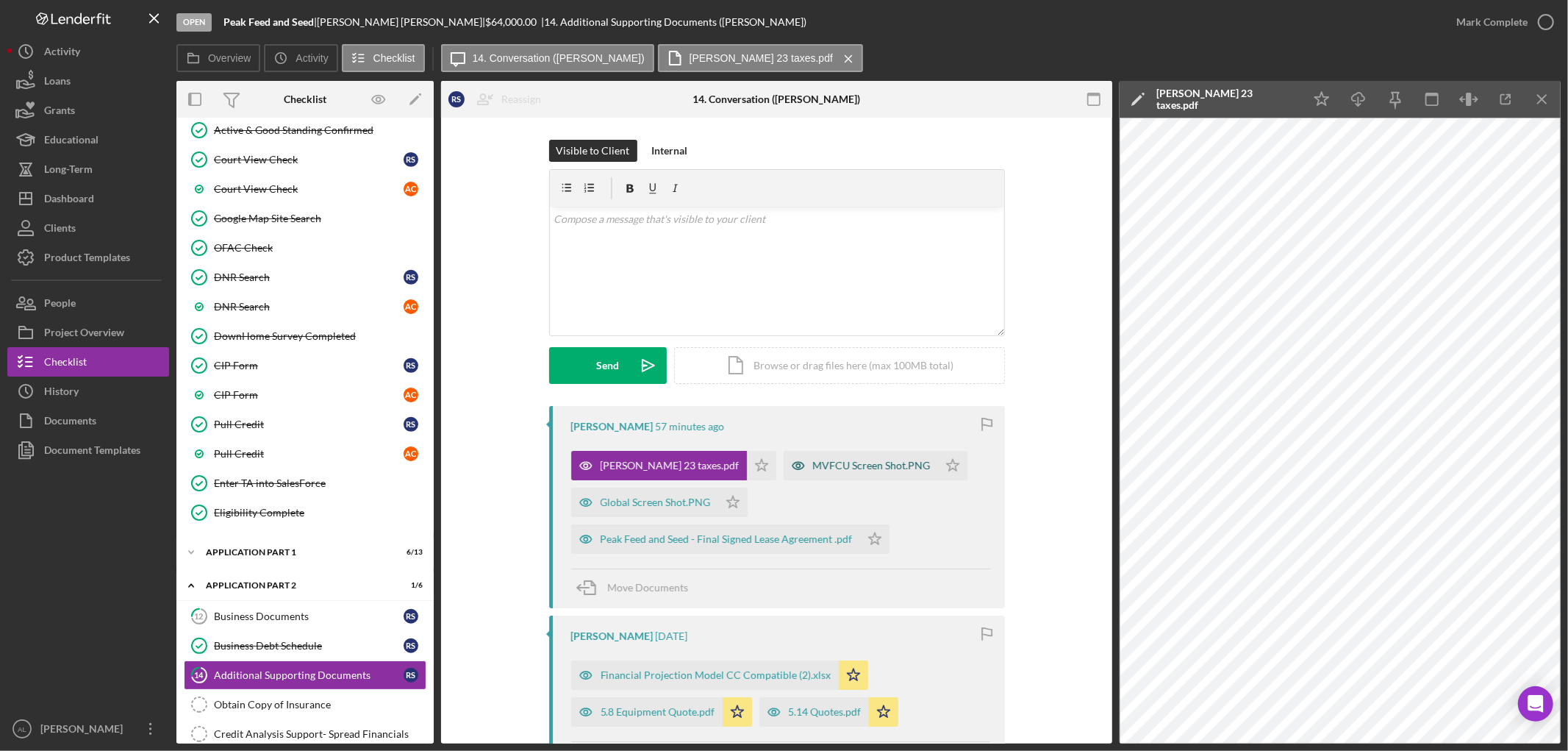
click at [813, 472] on div "MVFCU Screen Shot.PNG" at bounding box center [872, 465] width 117 height 12
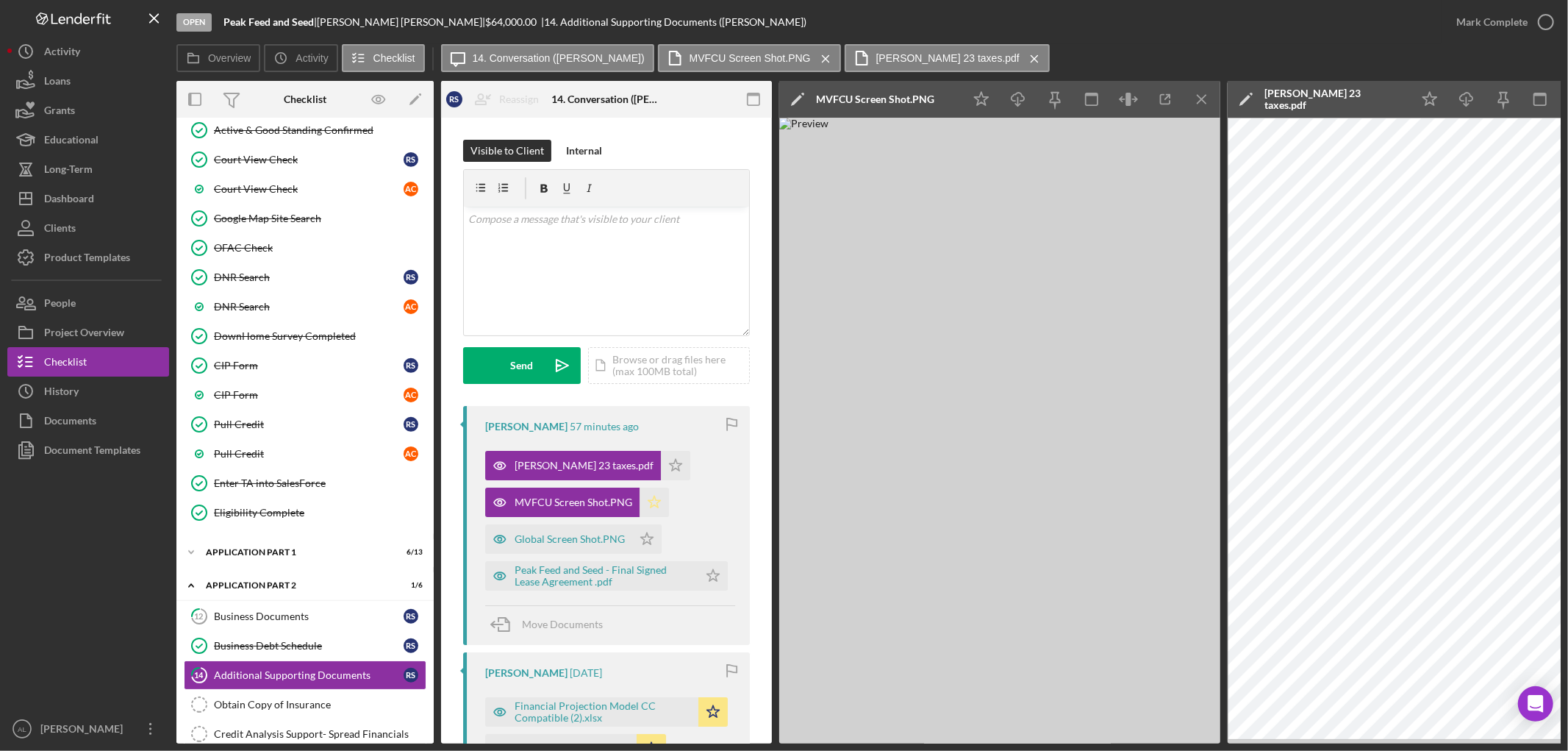
click at [661, 498] on icon "Icon/Star" at bounding box center [654, 502] width 29 height 29
click at [589, 538] on div "Global Screen Shot.PNG" at bounding box center [570, 539] width 110 height 12
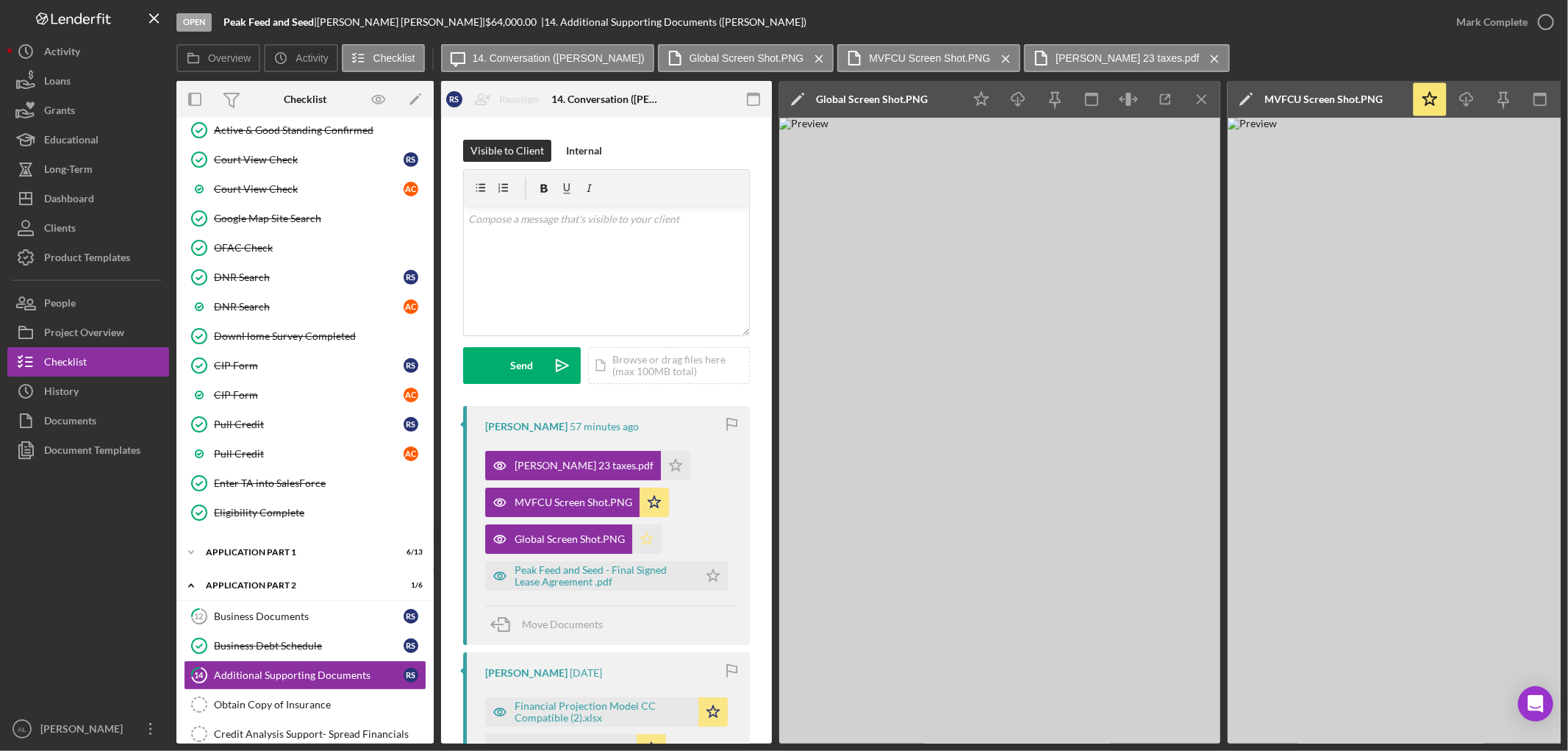
click at [646, 539] on icon "Icon/Star" at bounding box center [647, 539] width 29 height 29
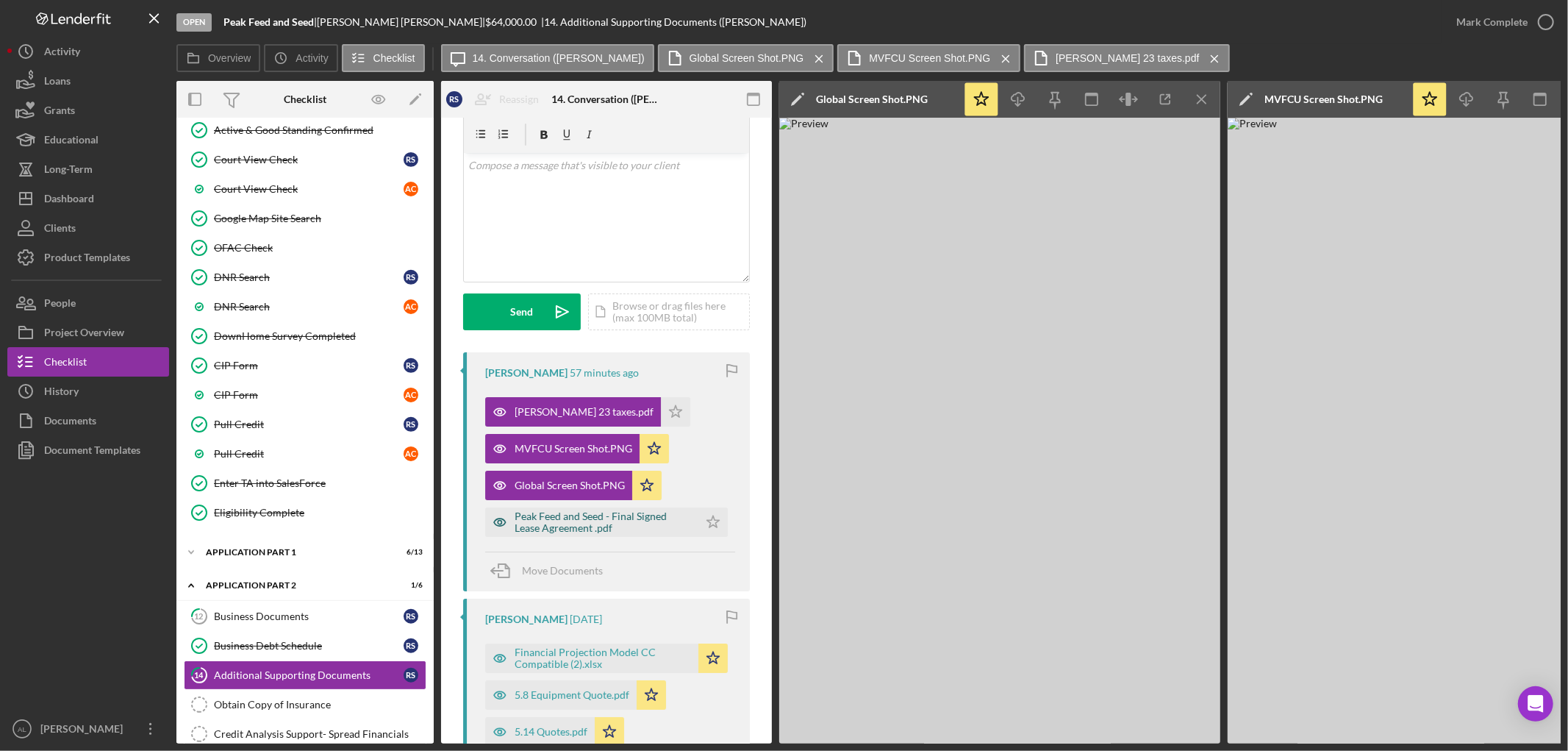
scroll to position [82, 0]
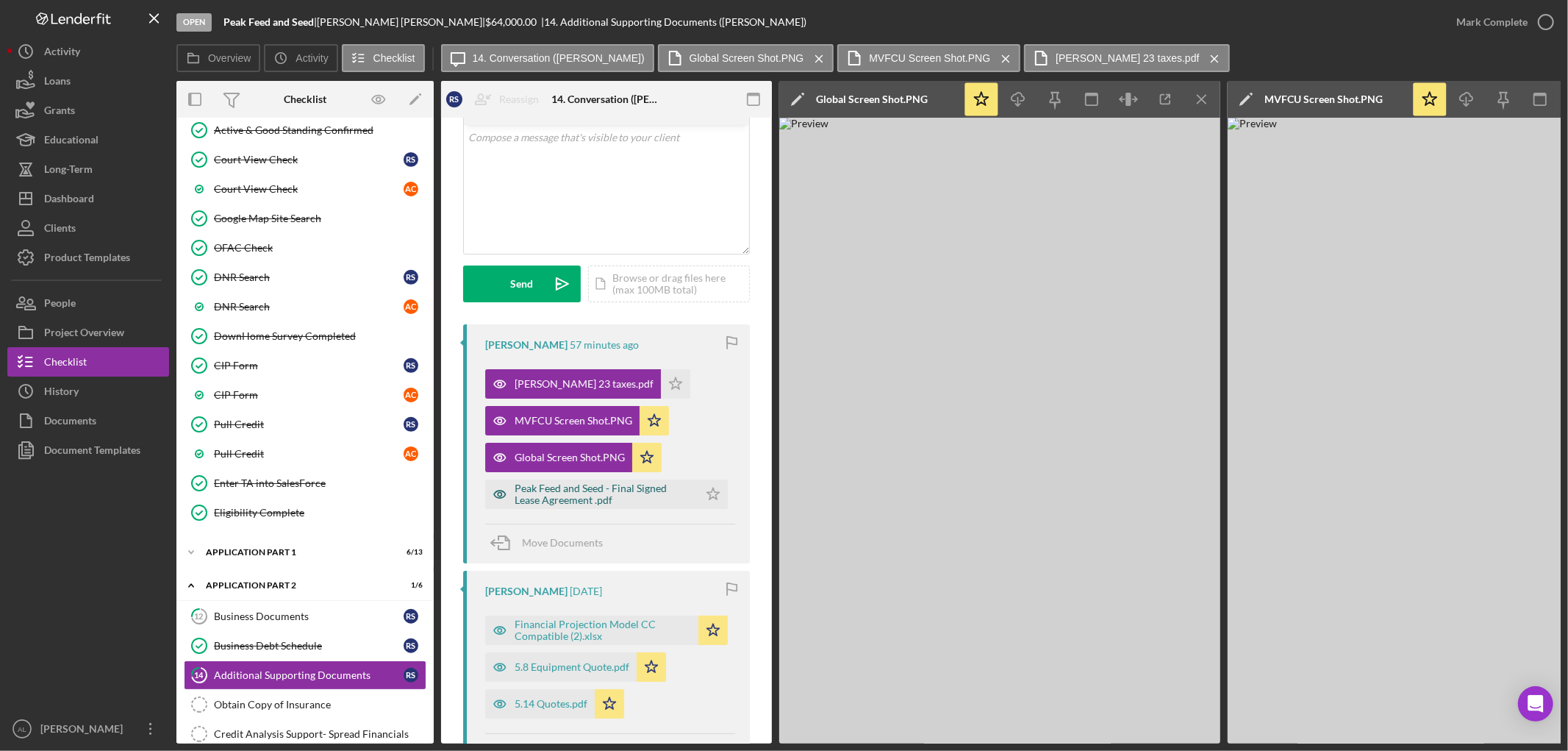
click at [616, 487] on div "Peak Feed and Seed - Final Signed Lease Agreement .pdf" at bounding box center [603, 495] width 177 height 24
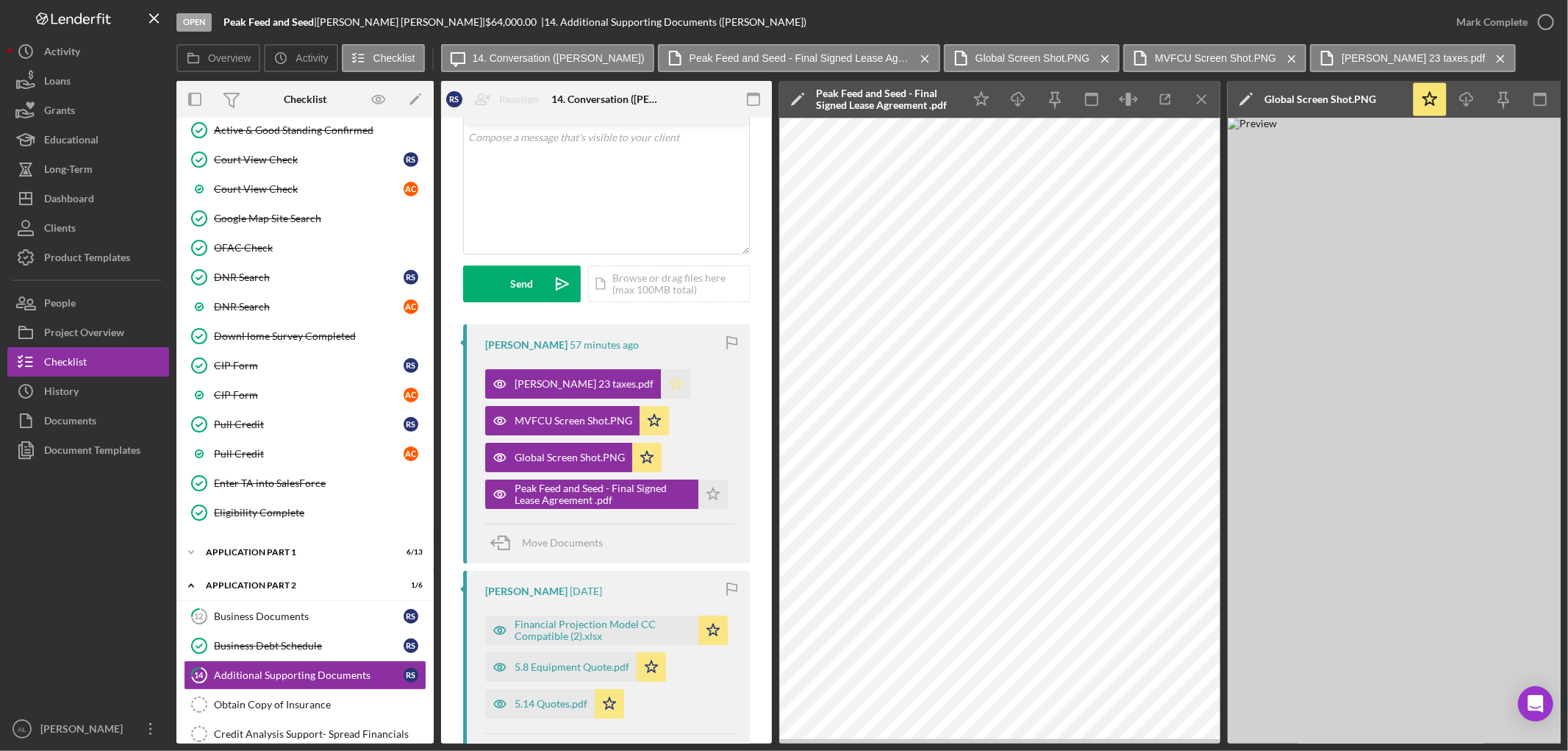
click at [670, 382] on polygon "button" at bounding box center [676, 383] width 13 height 12
click at [699, 494] on icon "Icon/Star" at bounding box center [713, 494] width 29 height 29
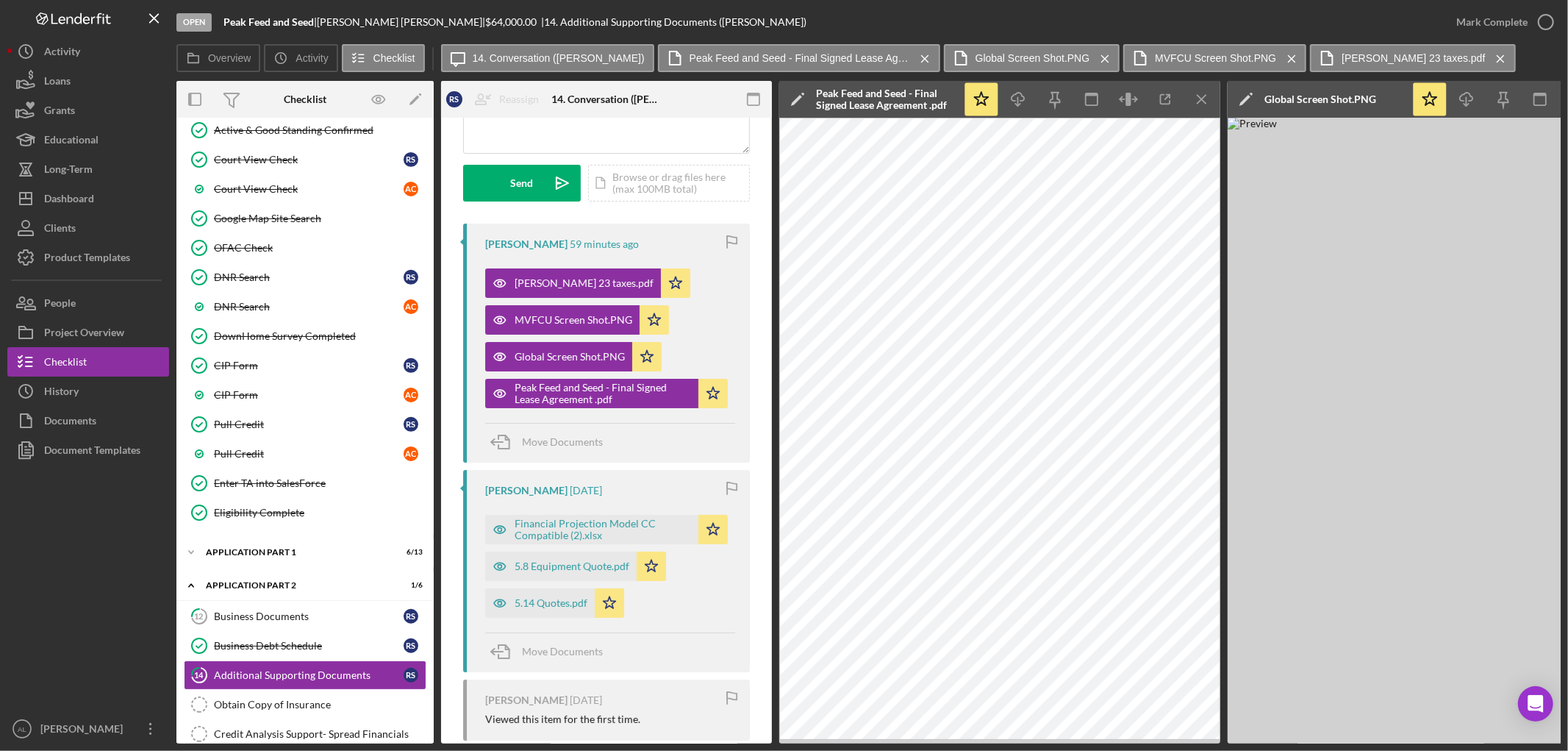
scroll to position [326, 0]
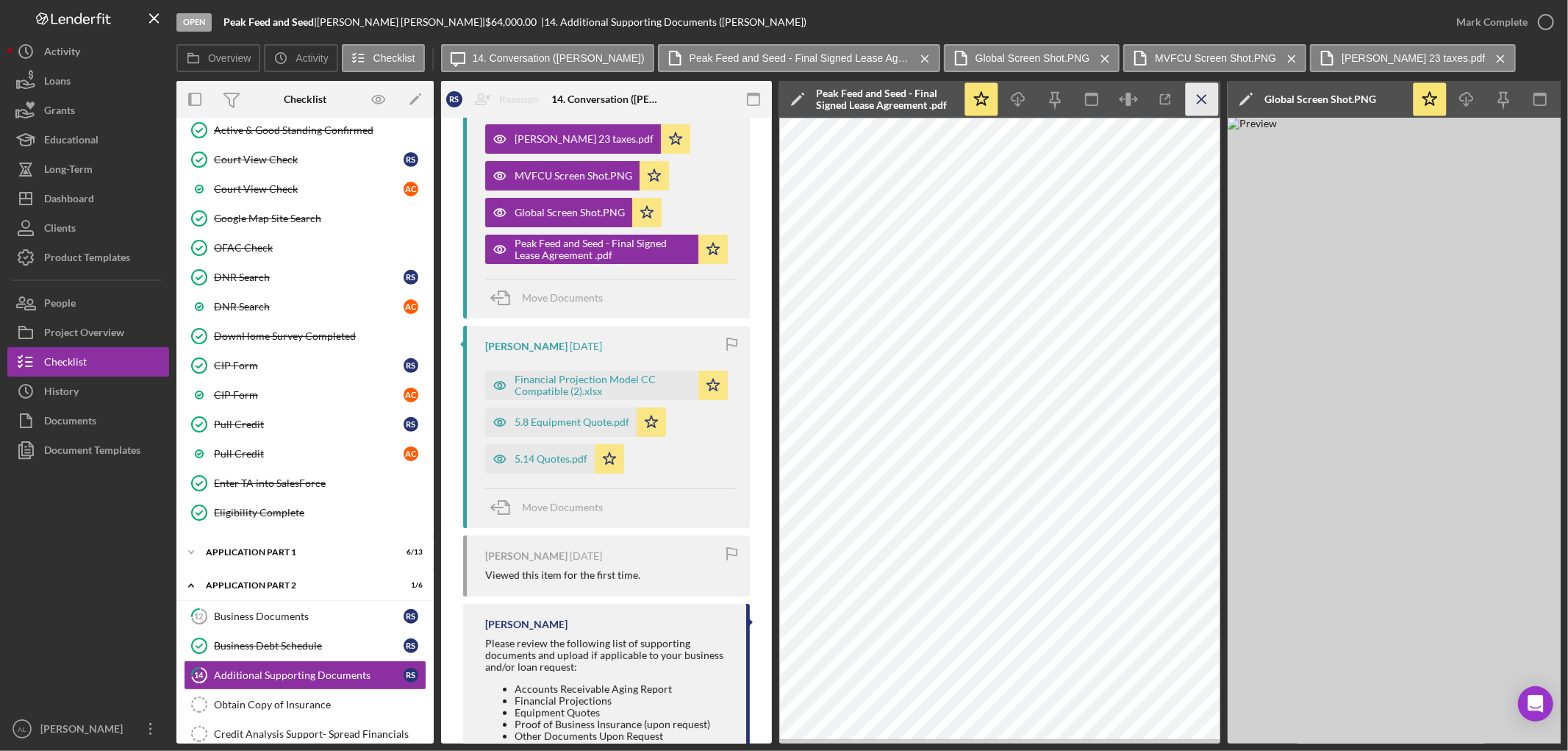
click at [1203, 101] on line "button" at bounding box center [1202, 99] width 8 height 8
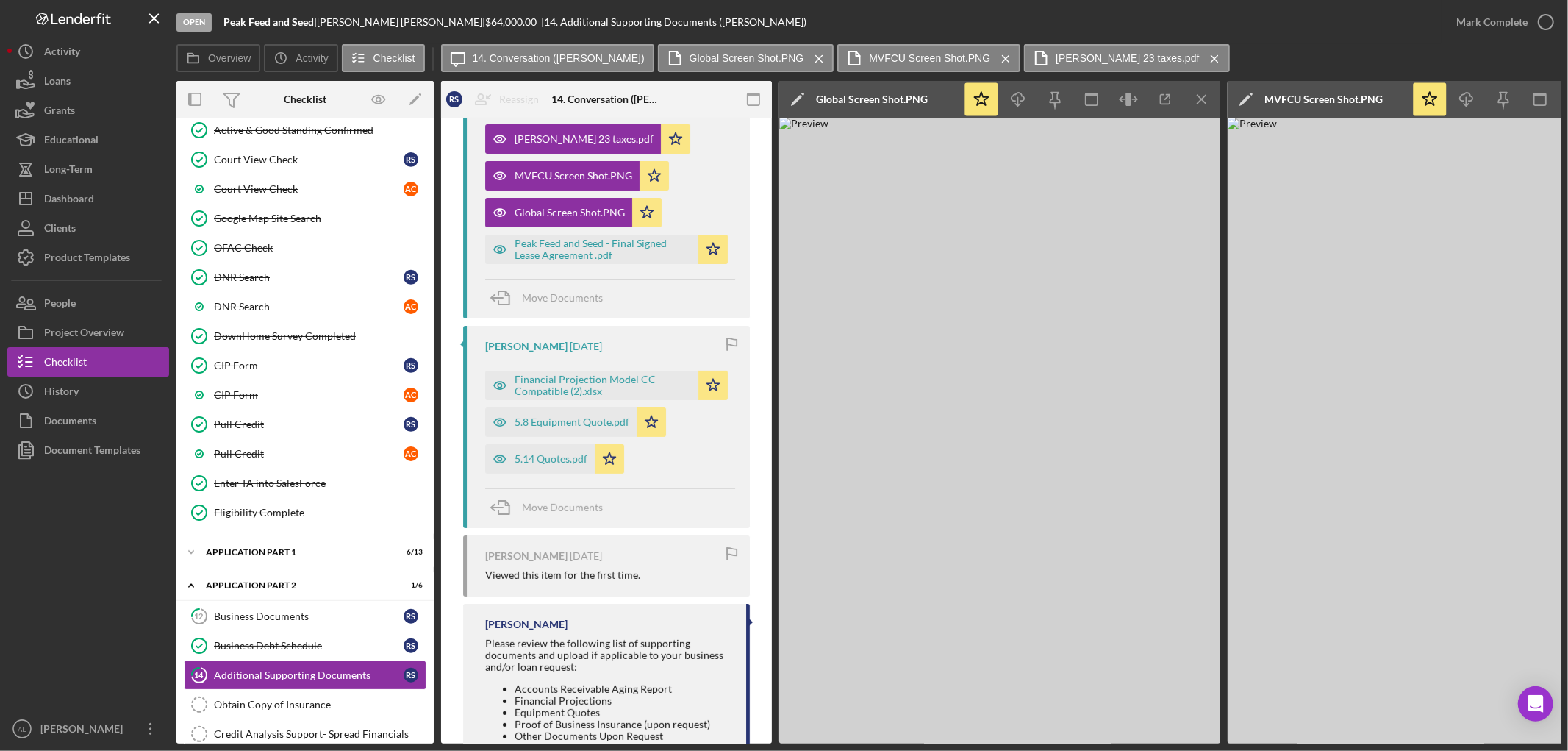
click at [1203, 101] on line "button" at bounding box center [1202, 99] width 8 height 8
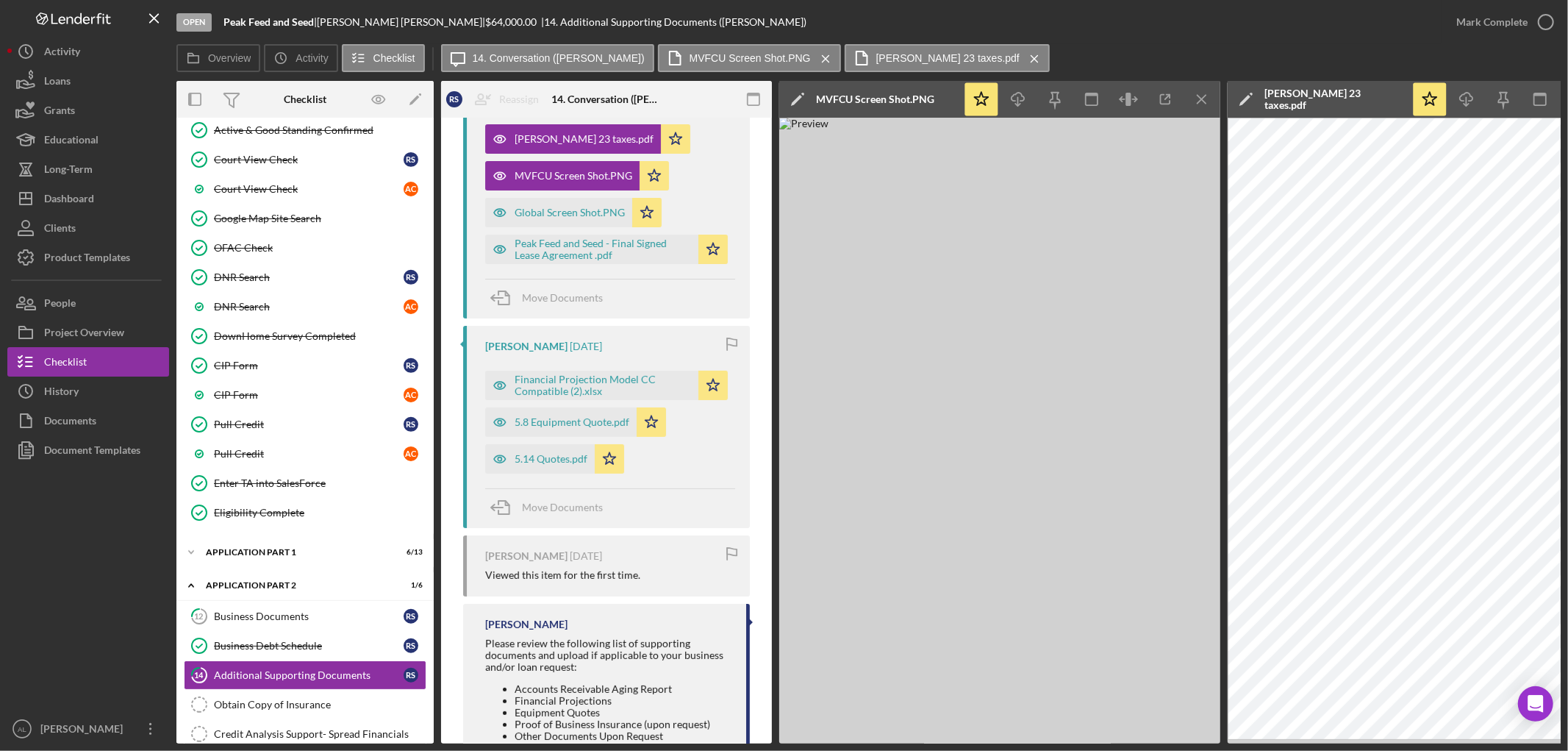
click at [1203, 101] on line "button" at bounding box center [1202, 99] width 8 height 8
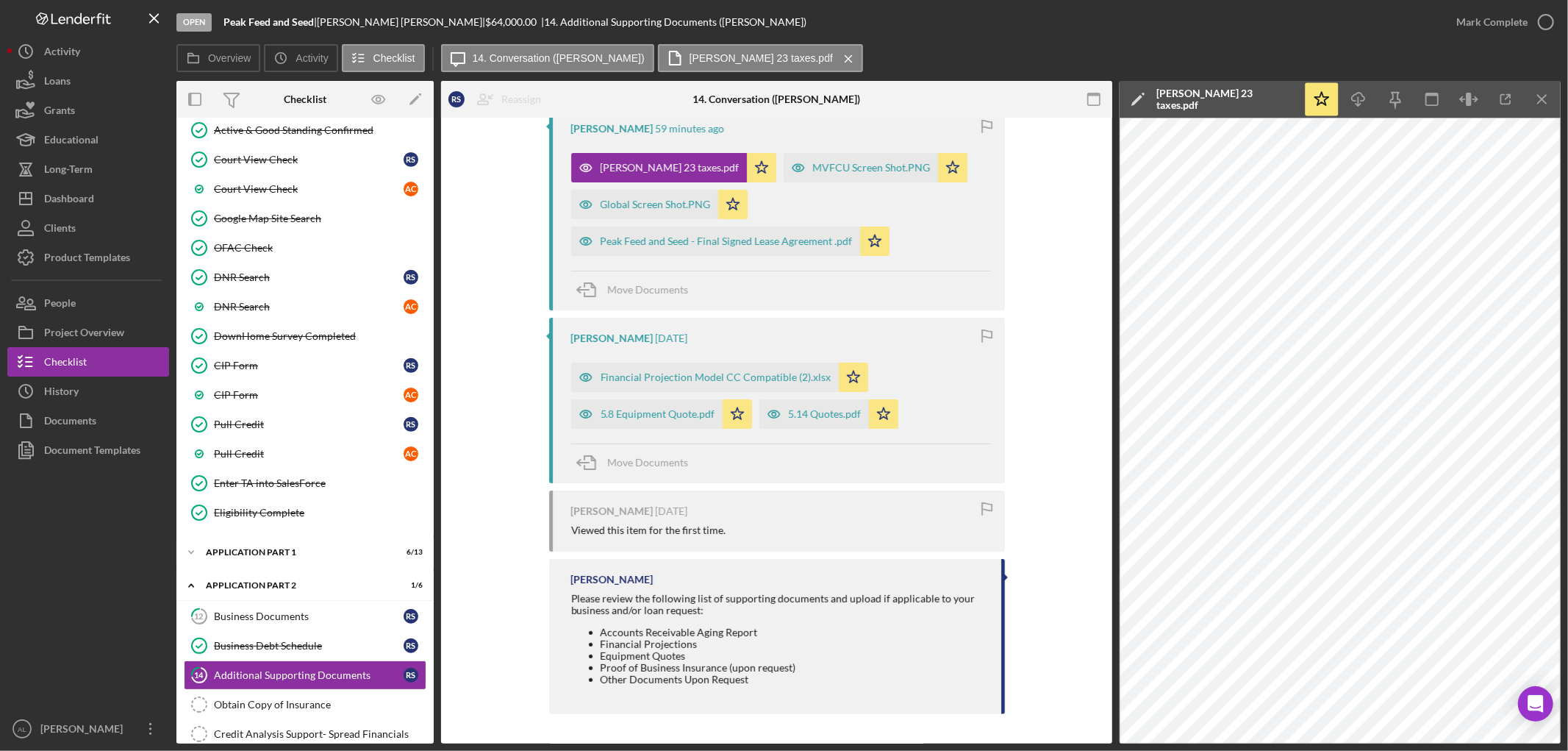
scroll to position [299, 0]
click at [98, 186] on button "Icon/Dashboard Dashboard" at bounding box center [88, 199] width 162 height 29
